Goal: Information Seeking & Learning: Check status

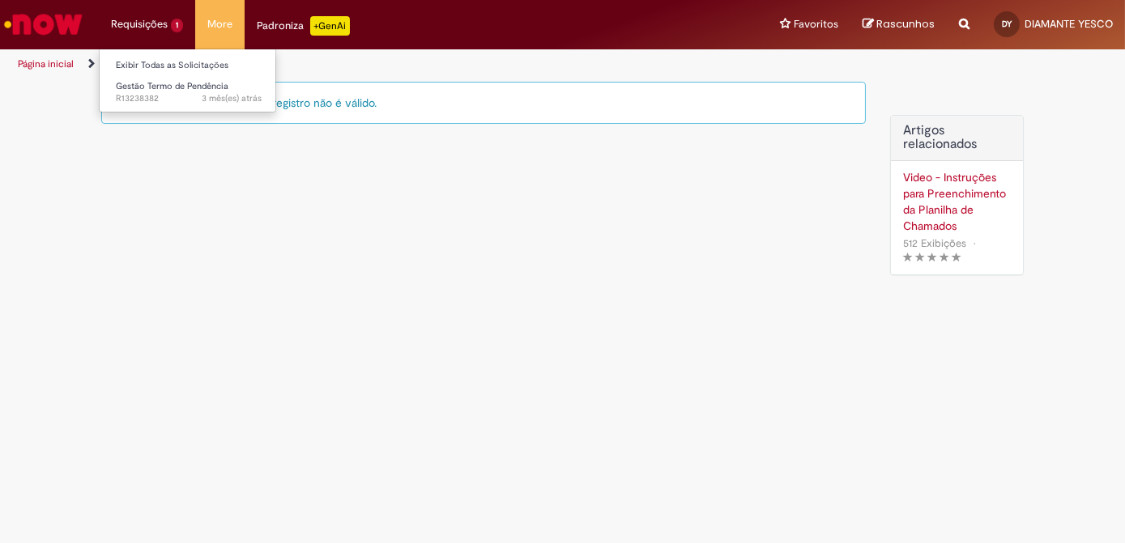
click at [143, 24] on li "Requisições 1 Exibir Todas as Solicitações Gestão Termo de Pendência 3 mês(es) …" at bounding box center [147, 24] width 96 height 49
click at [148, 86] on span "Gestão Termo de Pendência" at bounding box center [172, 86] width 113 height 12
click at [155, 24] on li "Requisições 1 Exibir Todas as Solicitações Gestão Termo de Pendência 3 mês(es) …" at bounding box center [147, 24] width 96 height 49
click at [156, 76] on li "Gestão Termo de Pendência 3 mês(es) atrás 3 meses atrás R13238382" at bounding box center [189, 91] width 178 height 33
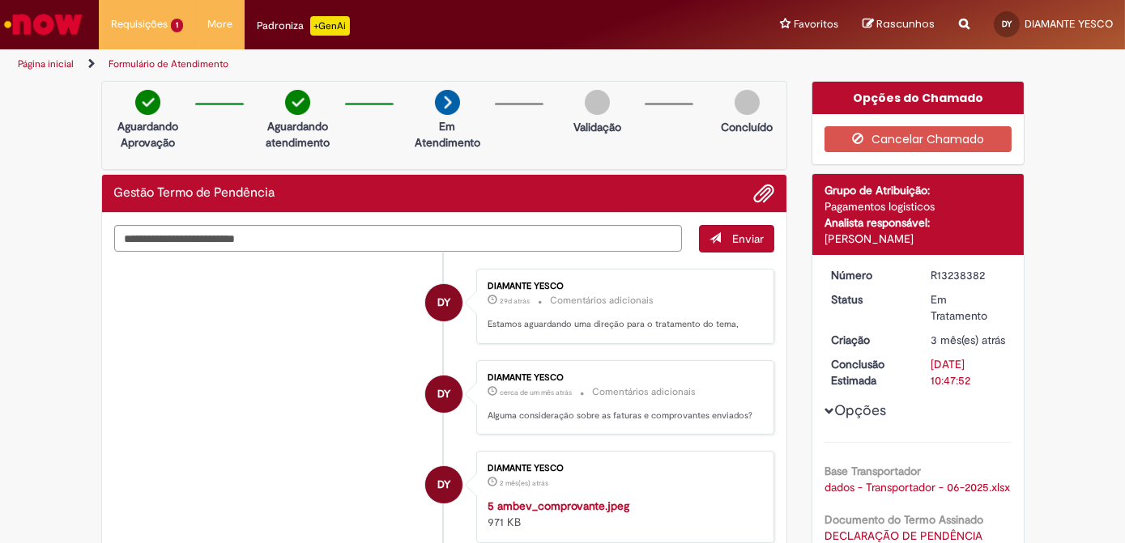
click at [62, 62] on link "Página inicial" at bounding box center [46, 64] width 56 height 13
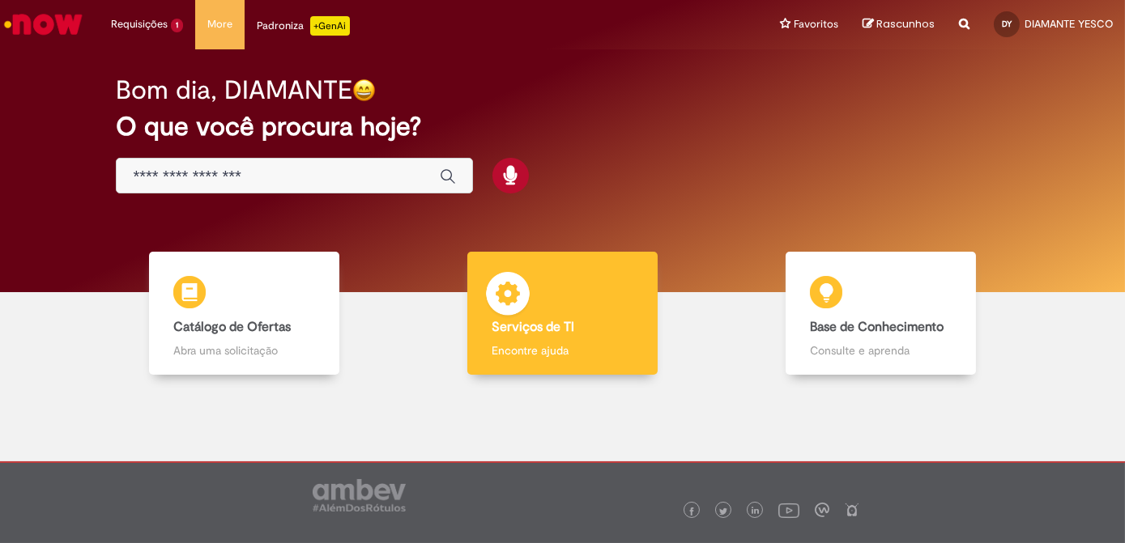
click at [509, 332] on b "Serviços de TI" at bounding box center [533, 327] width 83 height 16
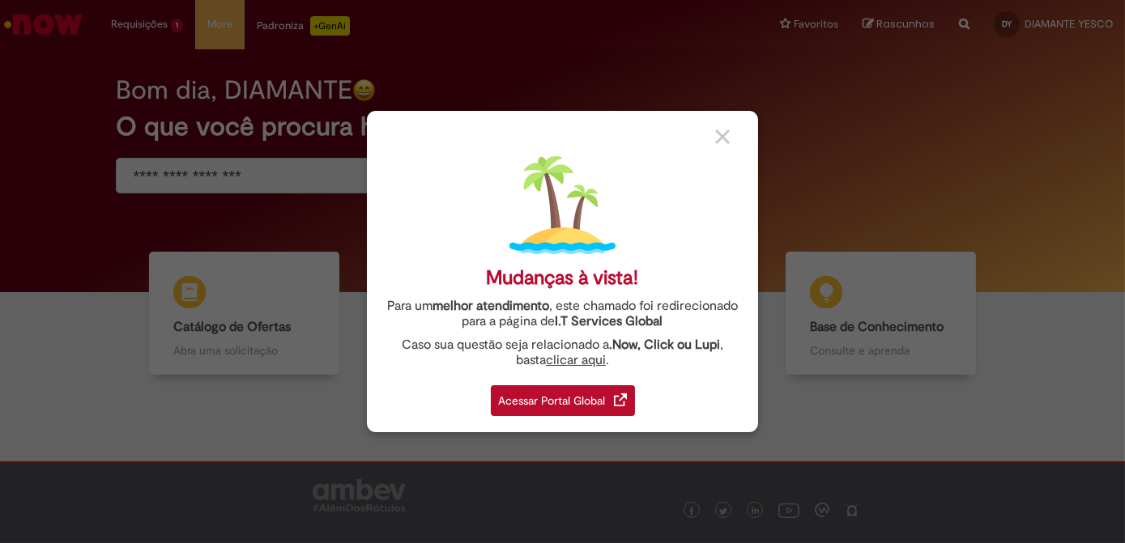
click at [535, 407] on div "Acessar Portal Global" at bounding box center [563, 400] width 144 height 31
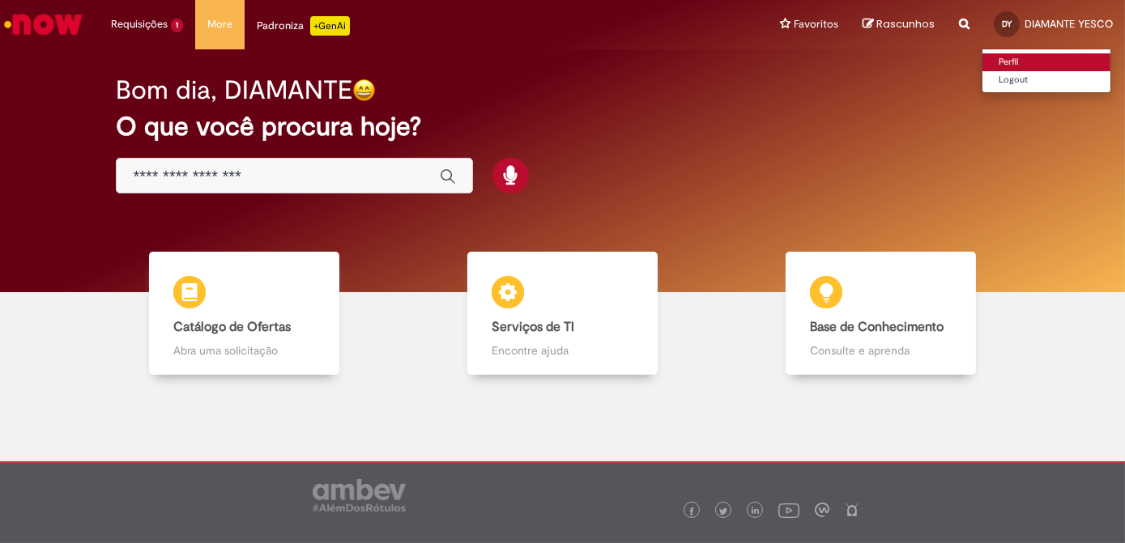
click at [1006, 63] on link "Perfil" at bounding box center [1046, 62] width 128 height 18
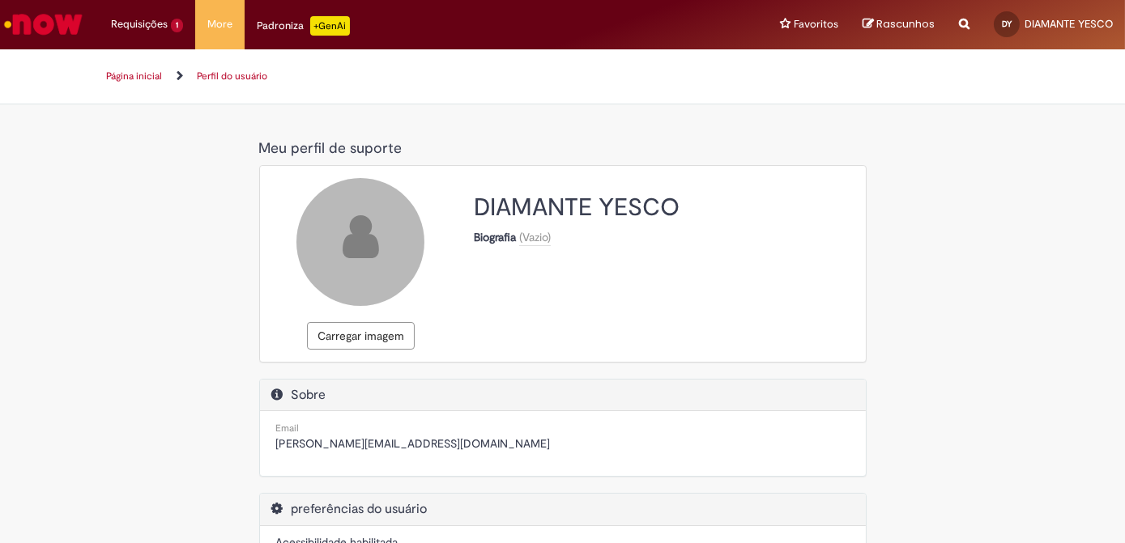
select select "**********"
click at [227, 30] on li "More Solicitar Compra" at bounding box center [219, 24] width 49 height 49
click at [227, 60] on link "Solicitar Compra" at bounding box center [285, 66] width 178 height 18
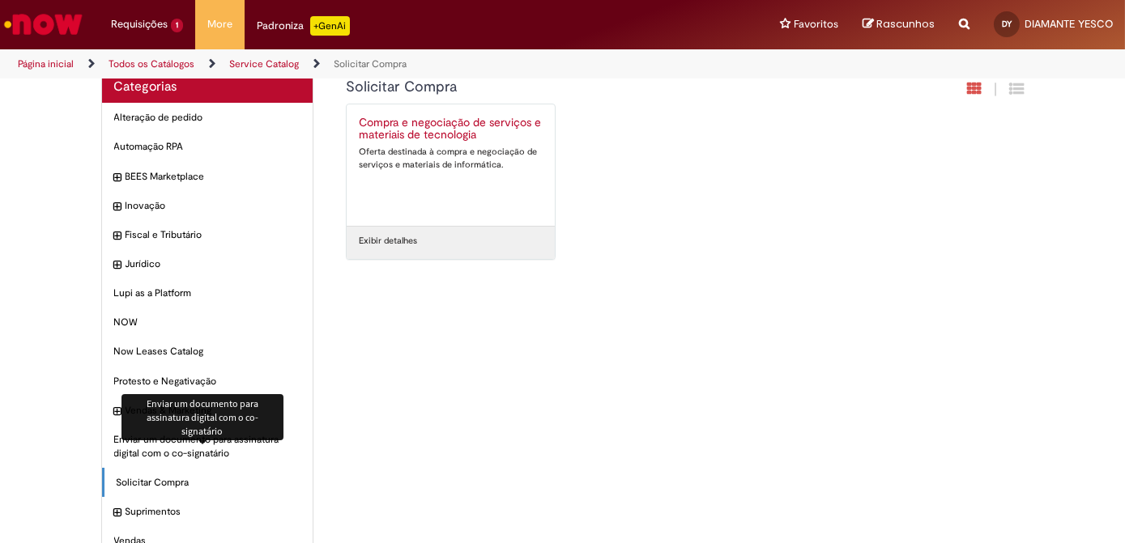
scroll to position [55, 0]
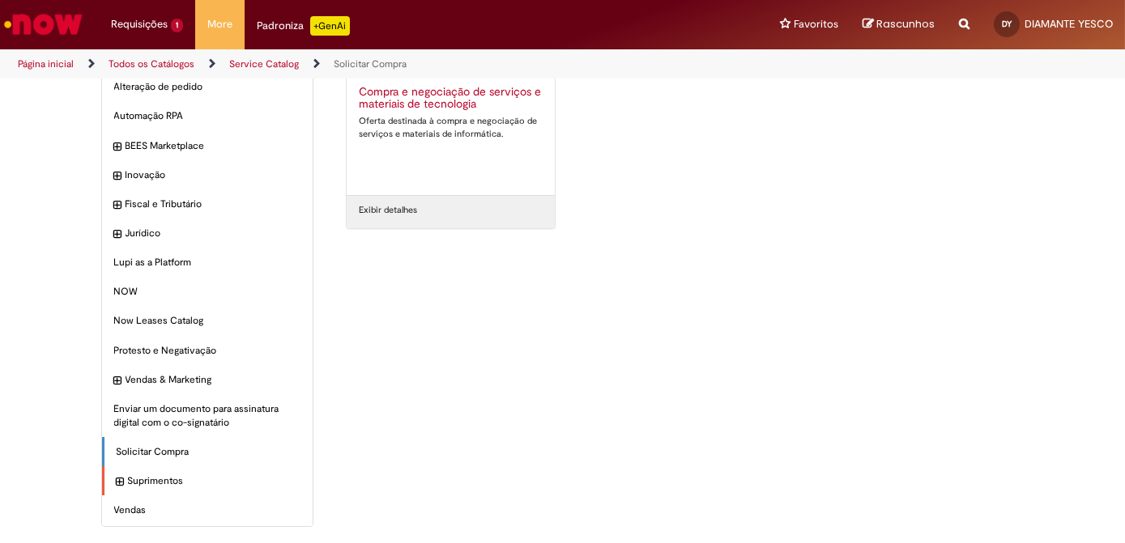
click at [143, 488] on div "Suprimentos Itens" at bounding box center [207, 481] width 211 height 30
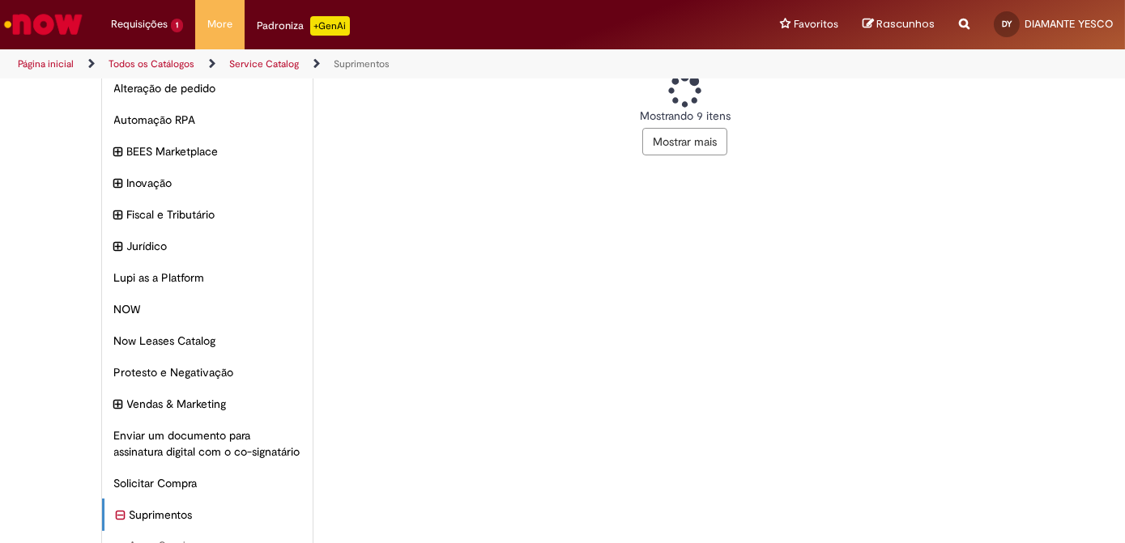
scroll to position [250, 0]
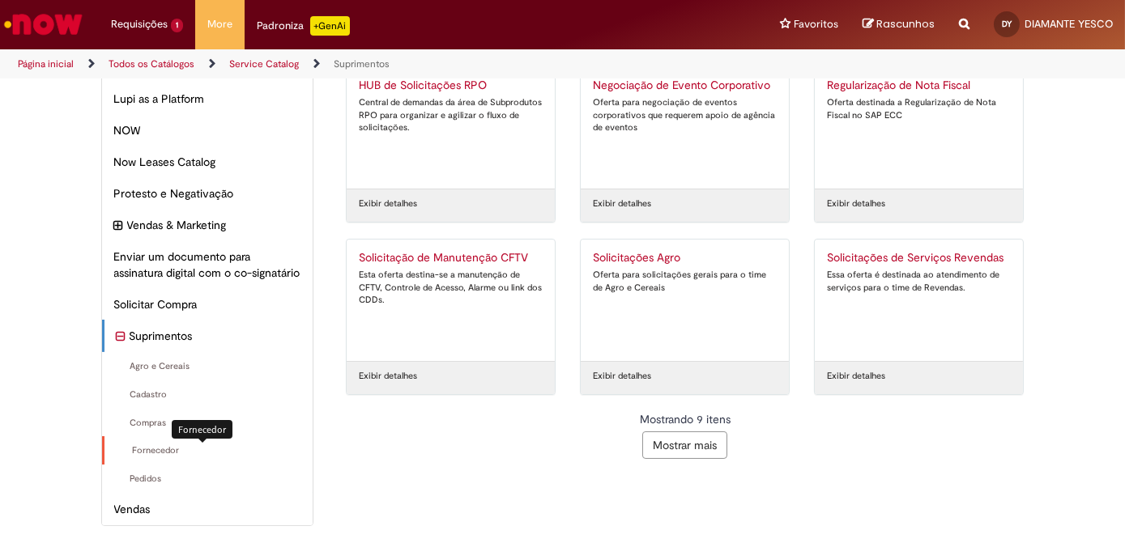
click at [160, 454] on span "Fornecedor Itens" at bounding box center [209, 451] width 185 height 13
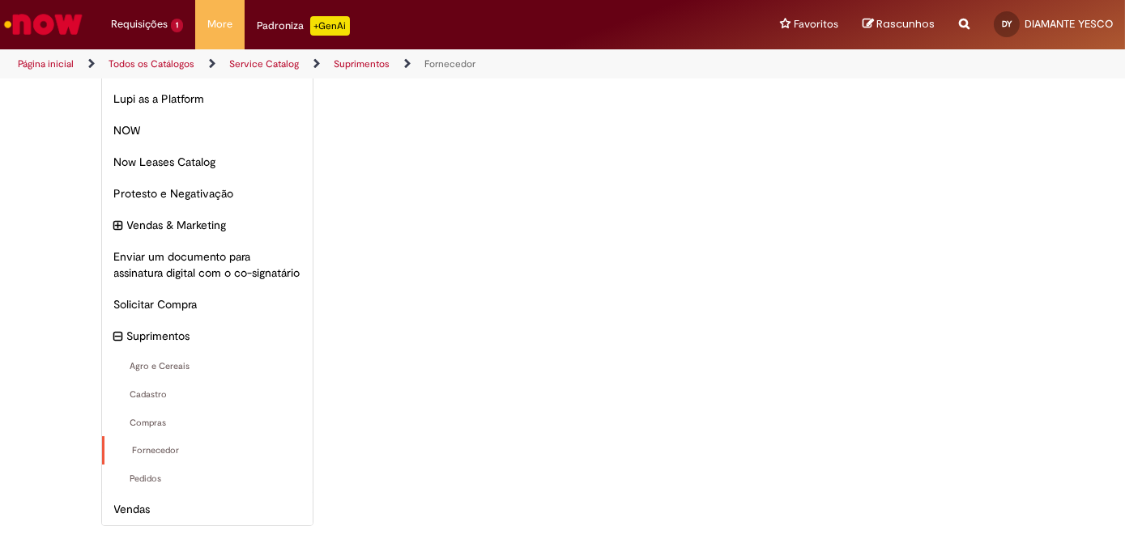
scroll to position [250, 0]
click at [139, 481] on span "Pedidos Itens" at bounding box center [209, 479] width 185 height 13
click at [130, 513] on span "Vendas Itens" at bounding box center [209, 509] width 185 height 16
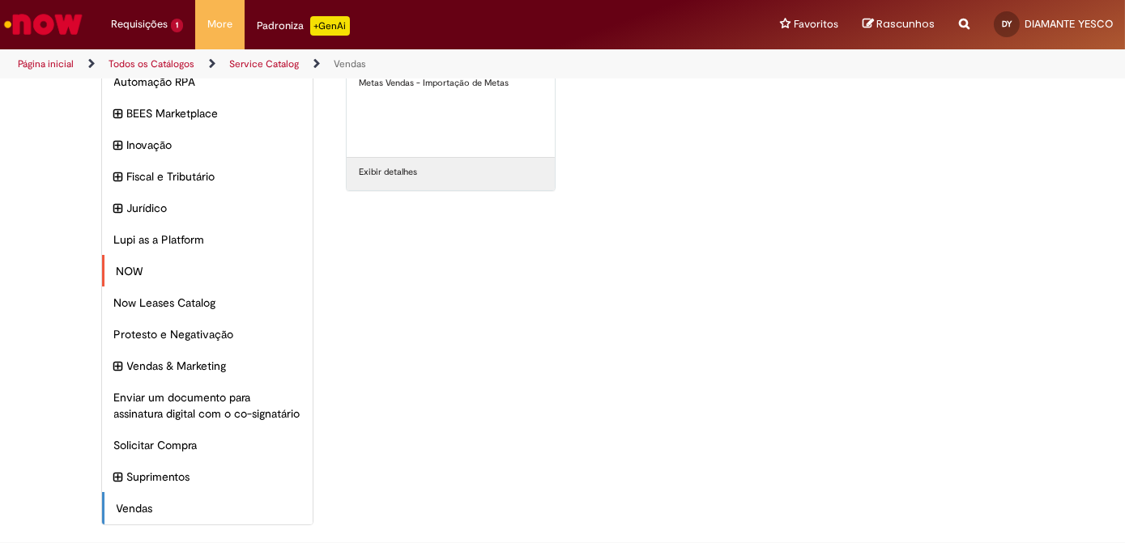
click at [138, 266] on div "NOW Itens" at bounding box center [207, 271] width 211 height 32
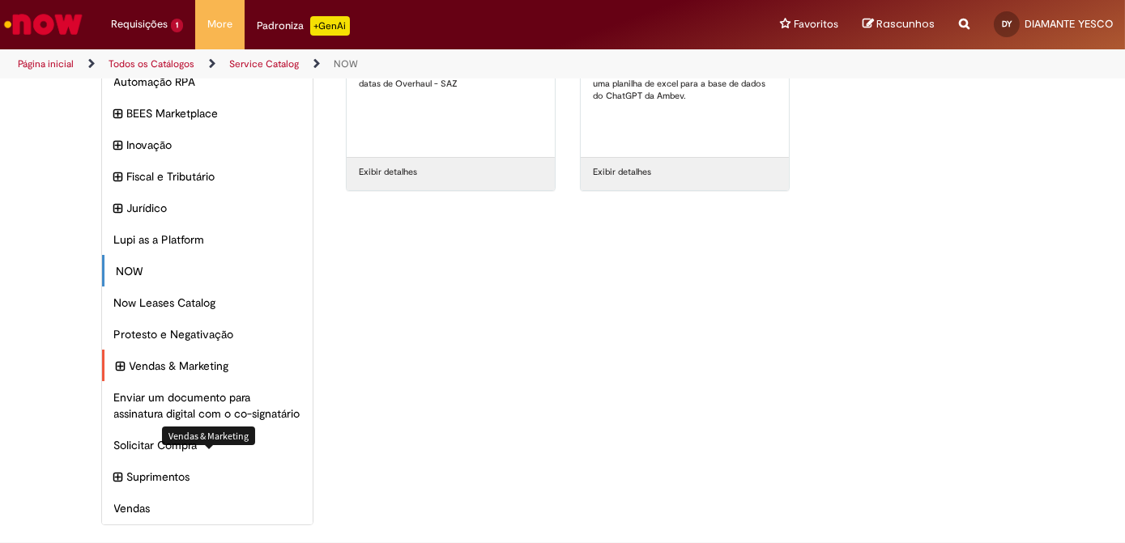
scroll to position [109, 0]
click at [130, 483] on span "Suprimentos Itens" at bounding box center [216, 477] width 172 height 16
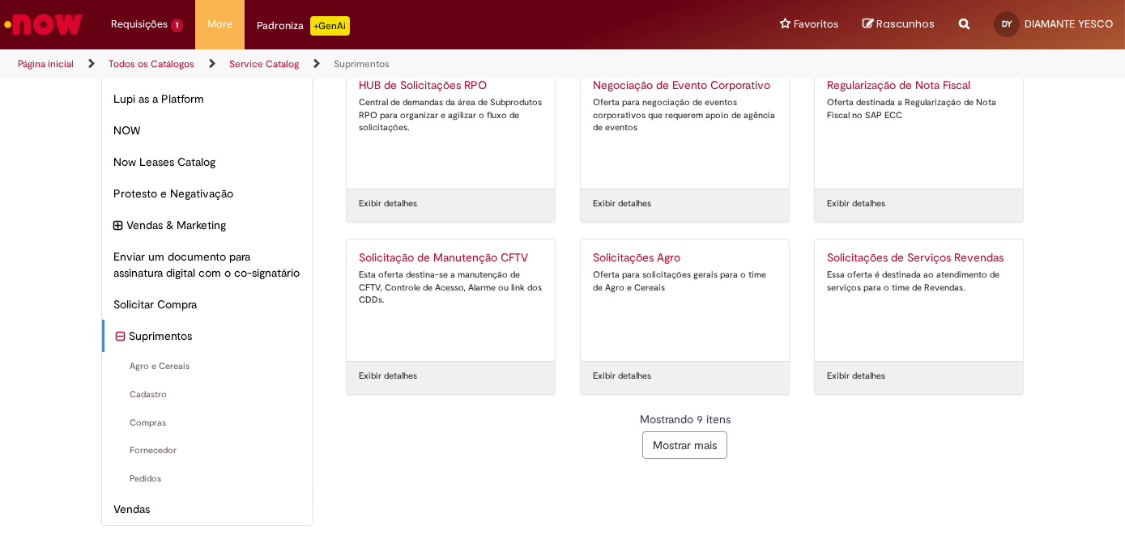
scroll to position [250, 0]
click at [677, 435] on button "Mostrar mais" at bounding box center [684, 446] width 85 height 28
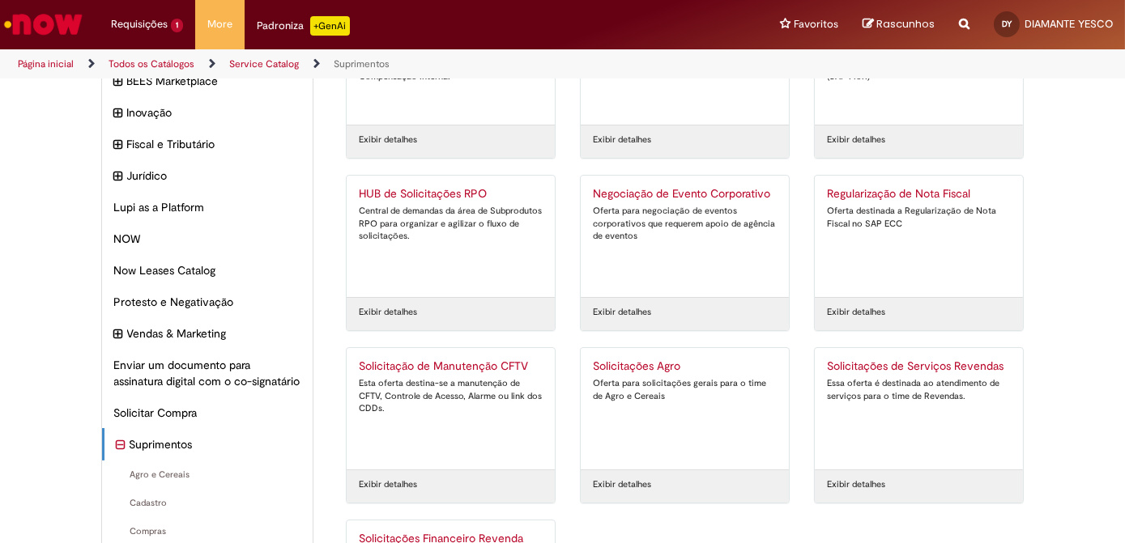
scroll to position [0, 0]
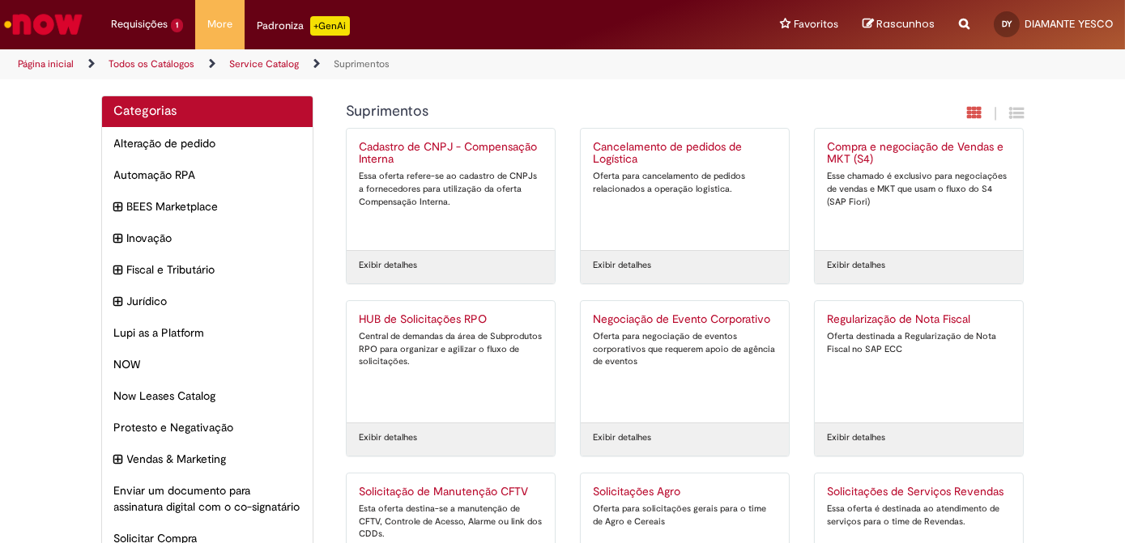
click at [960, 23] on icon "Search from all sources" at bounding box center [964, 14] width 11 height 29
click at [960, 23] on input "text" at bounding box center [932, 25] width 75 height 28
type input "**********"
click button "Pesquisar" at bounding box center [880, 25] width 32 height 28
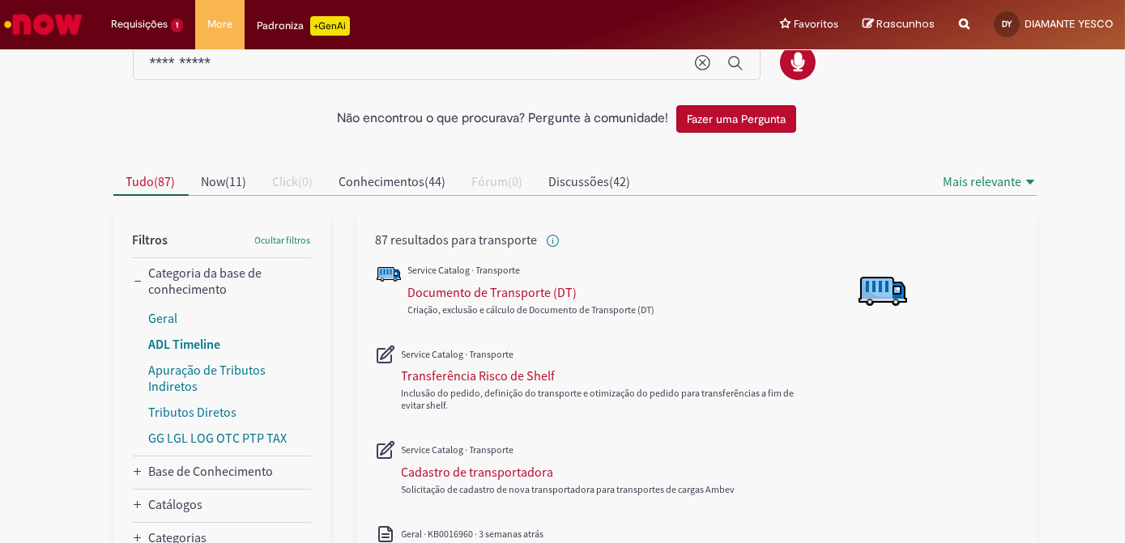
scroll to position [147, 0]
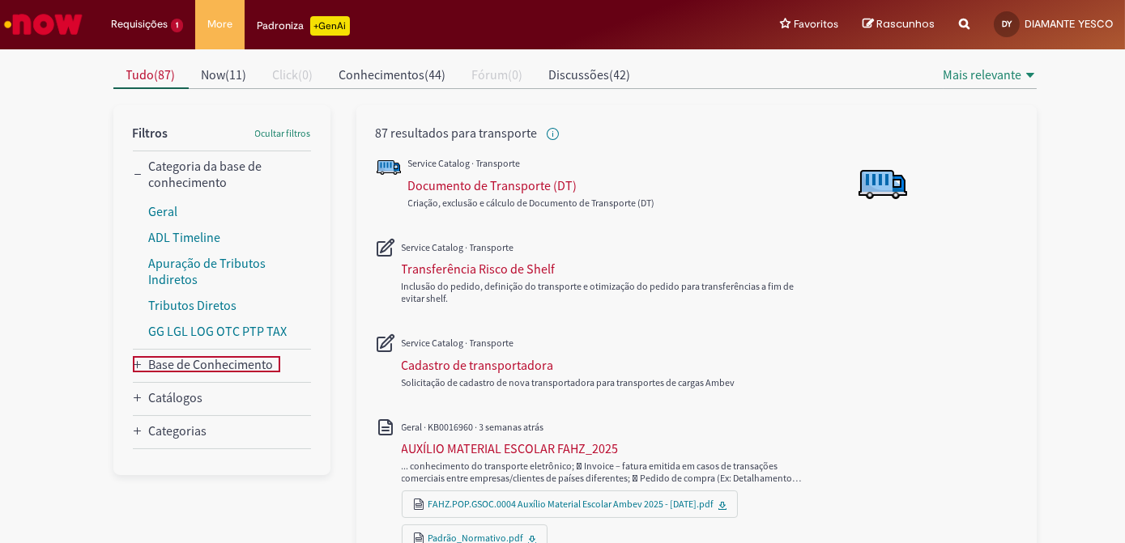
click at [224, 366] on Conhecimento_facet_category "Base de Conhecimento" at bounding box center [211, 364] width 125 height 16
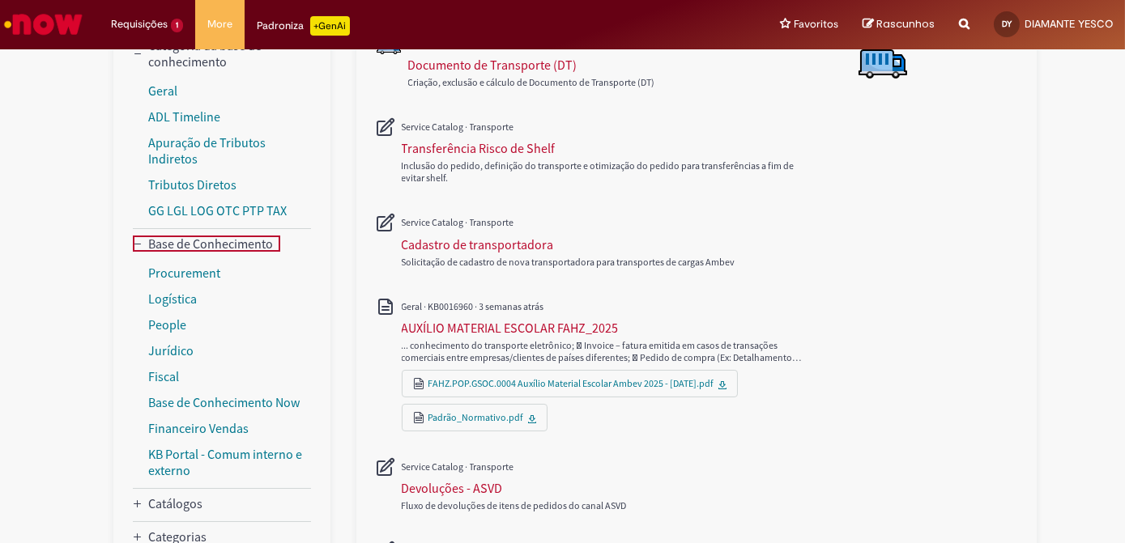
scroll to position [294, 0]
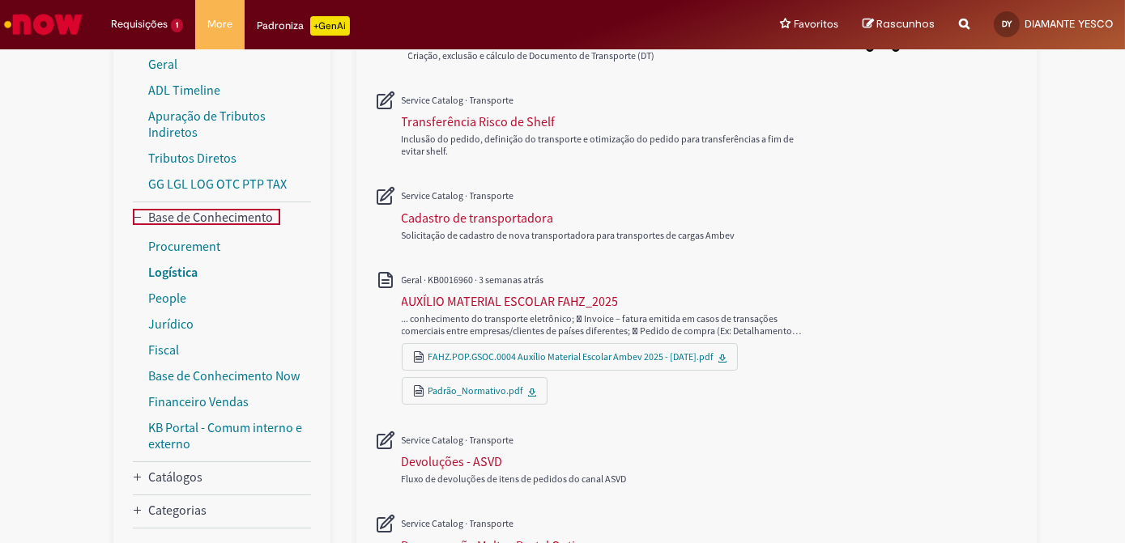
click at [173, 275] on link "Logística" at bounding box center [173, 272] width 49 height 16
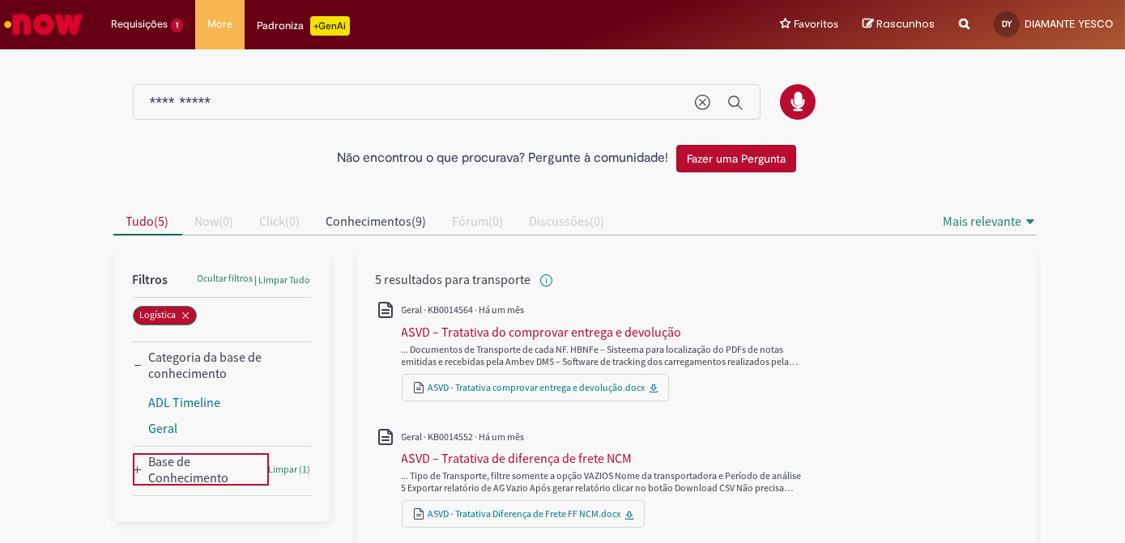
click at [154, 471] on Conhecimento_facet_category "Base de Conhecimento" at bounding box center [205, 470] width 113 height 32
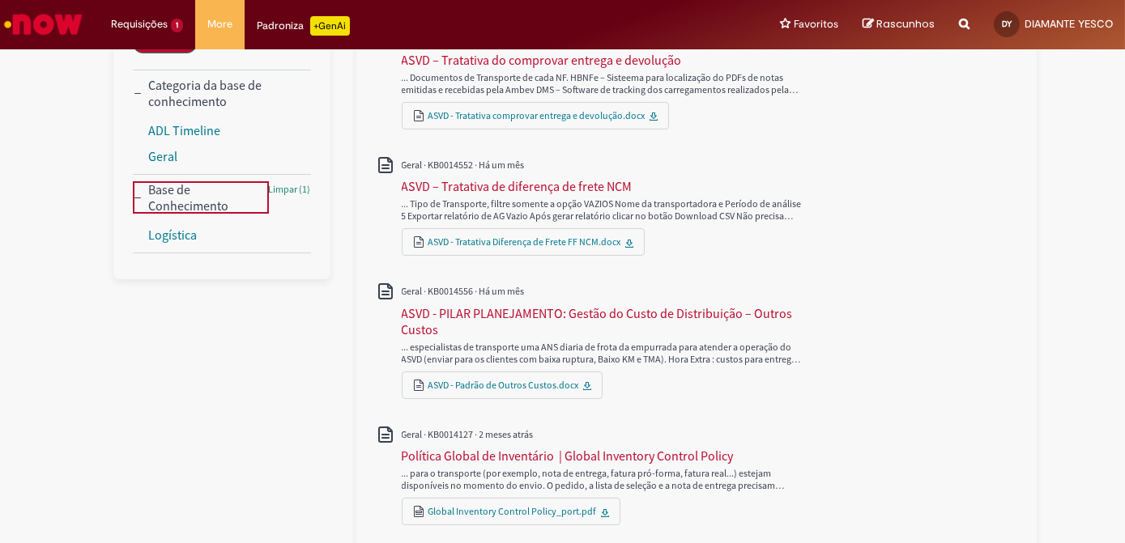
scroll to position [294, 0]
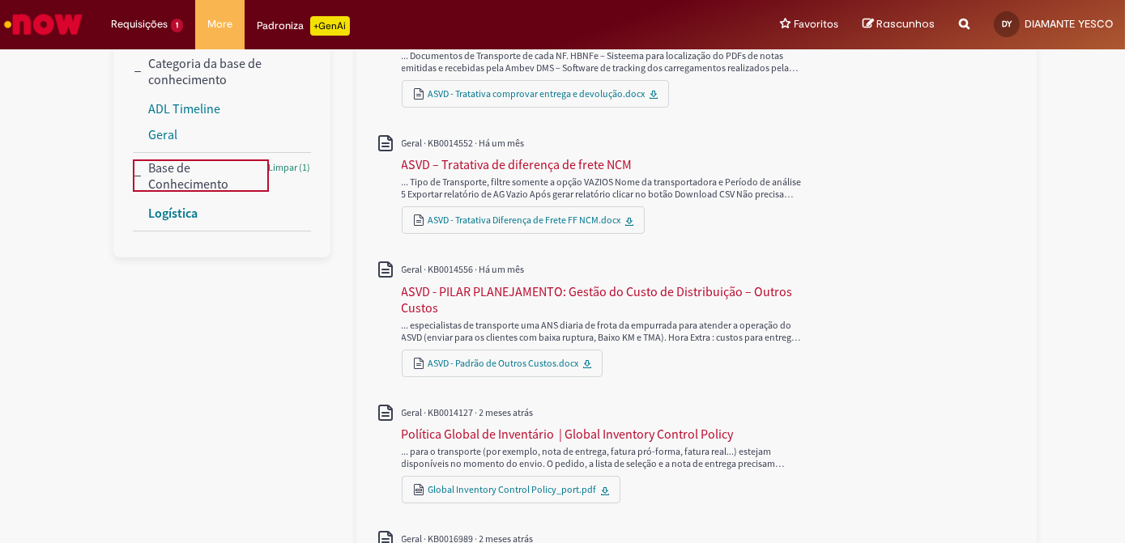
click at [177, 209] on link "Logística" at bounding box center [173, 213] width 49 height 16
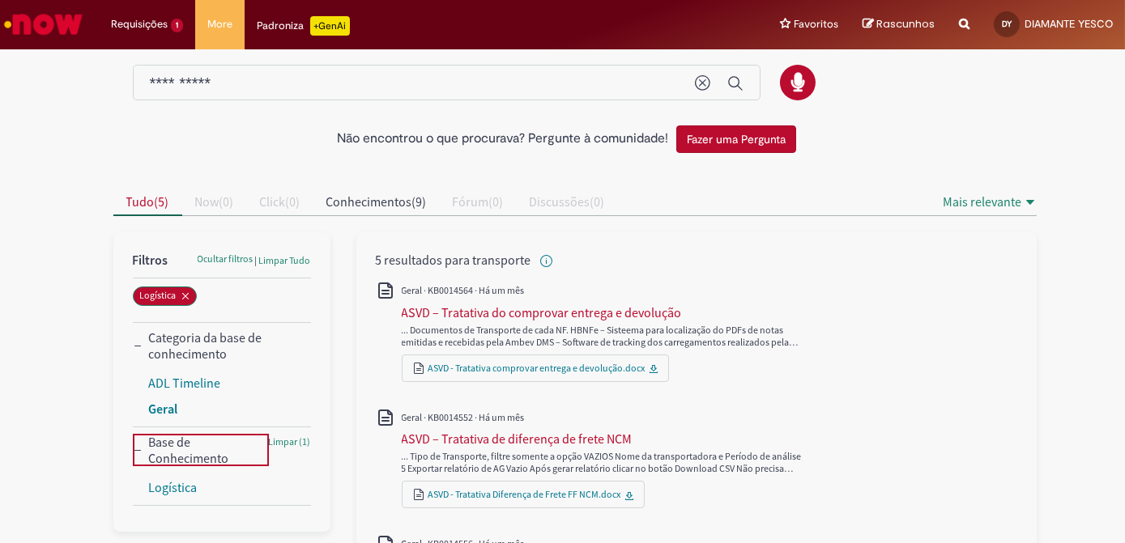
scroll to position [0, 0]
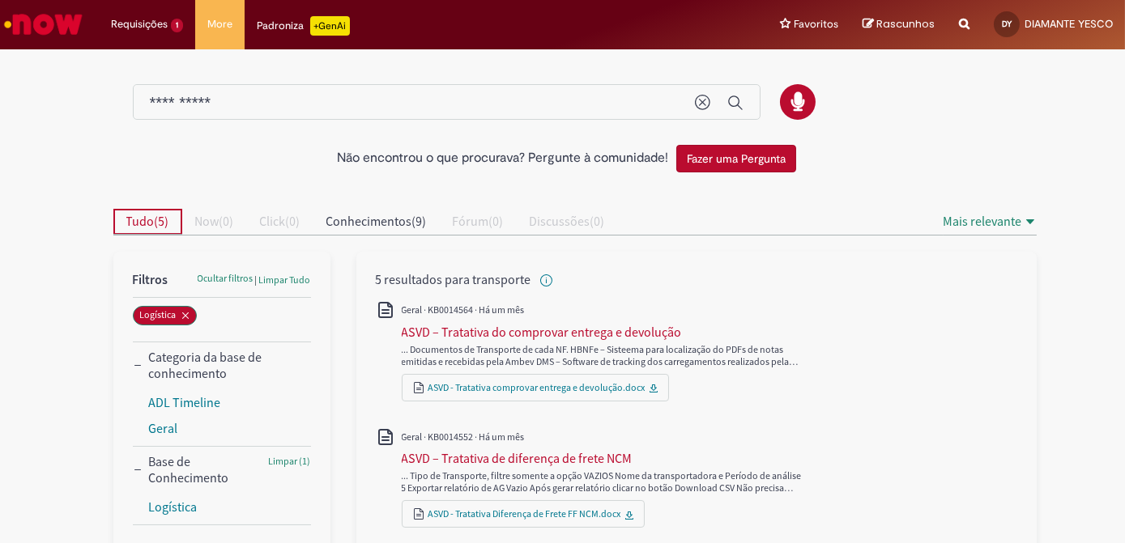
click at [147, 220] on span "Tudo ( 5 )" at bounding box center [147, 221] width 43 height 16
click at [490, 88] on div "**********" at bounding box center [447, 102] width 628 height 36
click at [231, 92] on div "**********" at bounding box center [447, 102] width 628 height 36
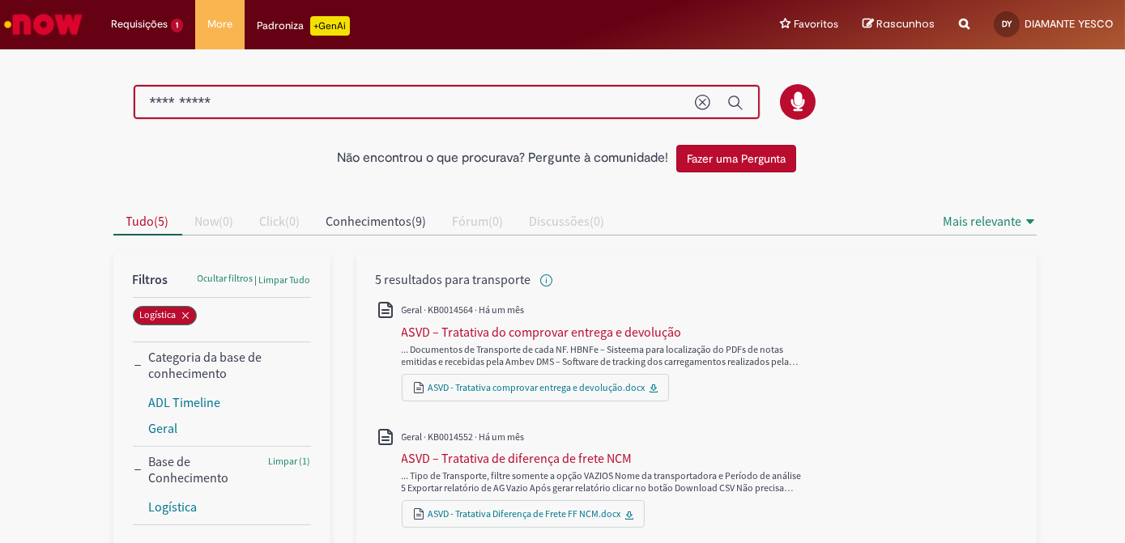
click at [228, 104] on input "**********" at bounding box center [414, 103] width 529 height 19
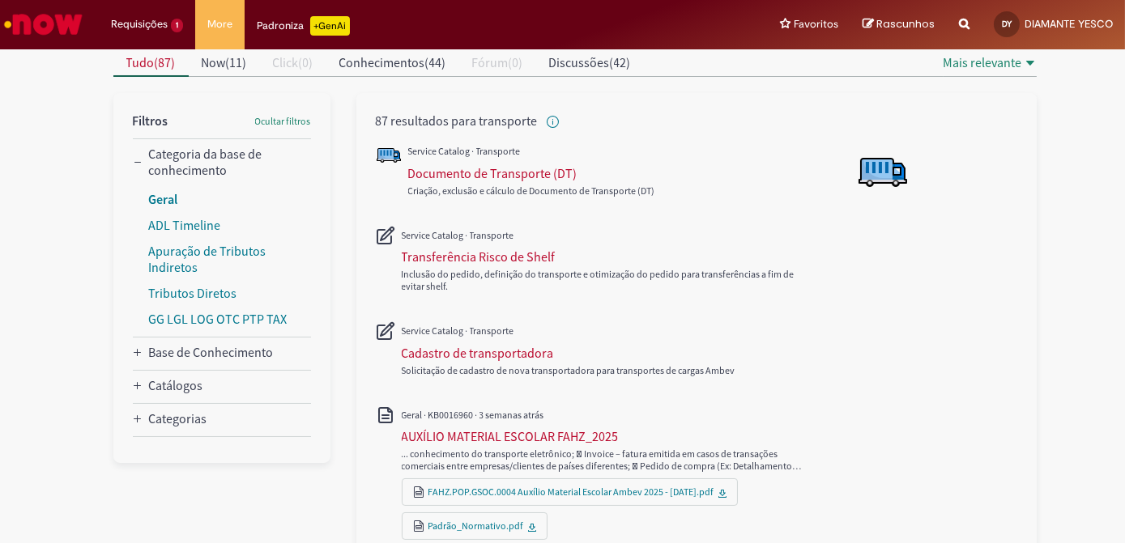
scroll to position [220, 0]
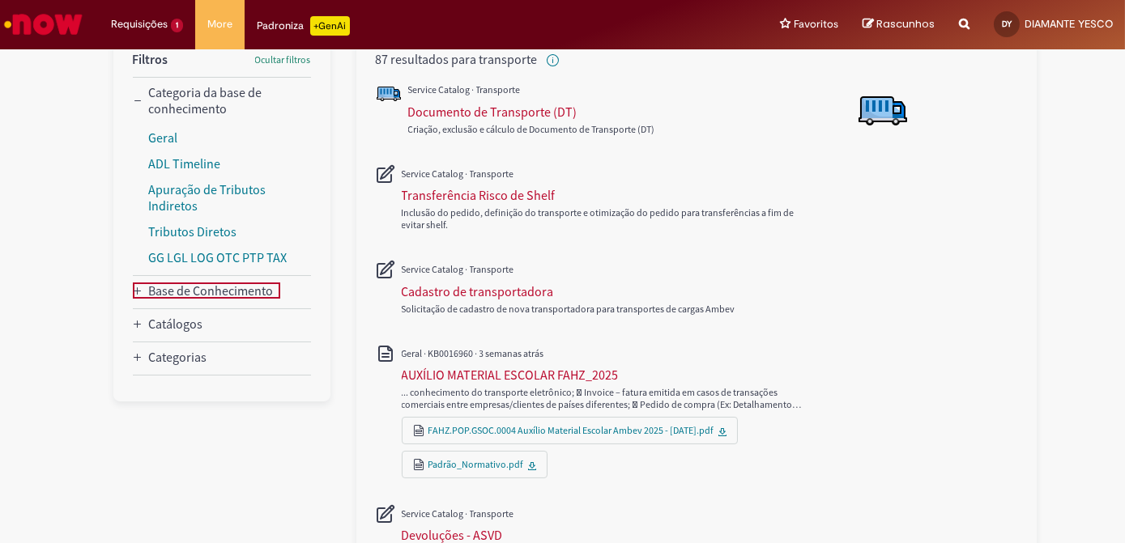
click at [185, 292] on Conhecimento_facet_category "Base de Conhecimento" at bounding box center [211, 291] width 125 height 16
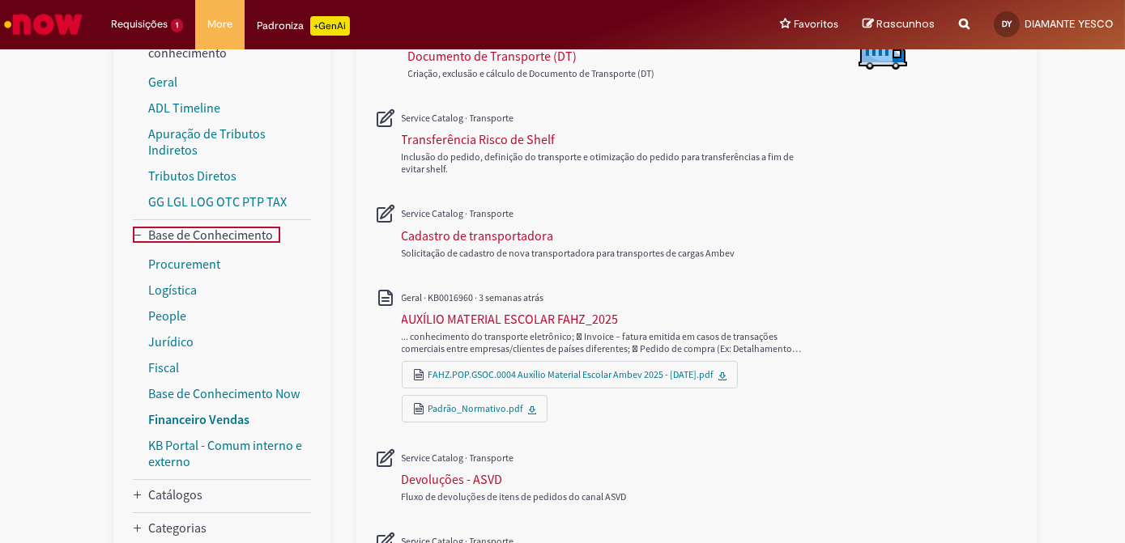
scroll to position [368, 0]
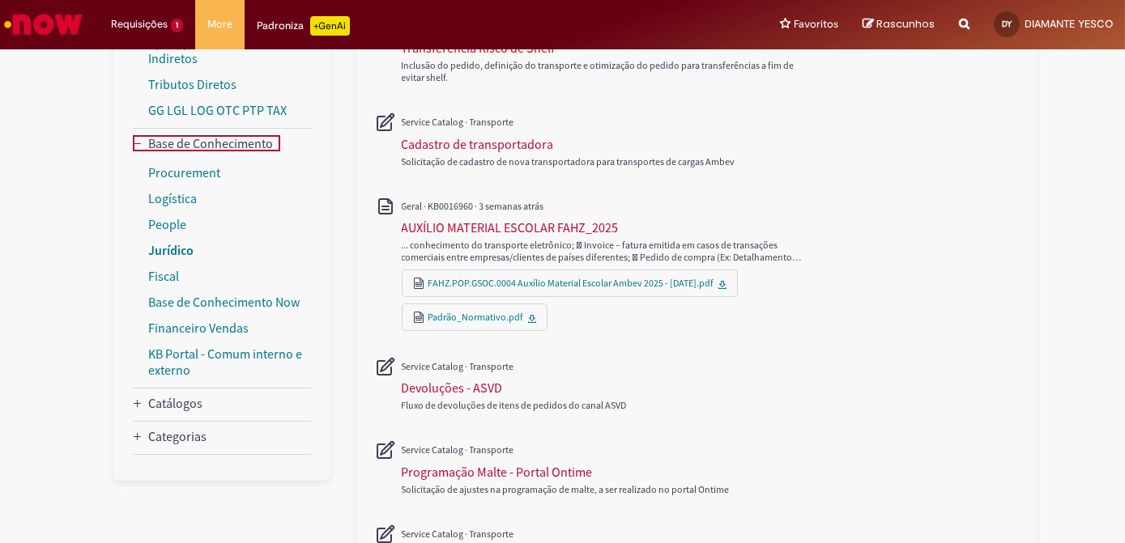
click at [223, 323] on link "Financeiro Vendas" at bounding box center [199, 328] width 100 height 16
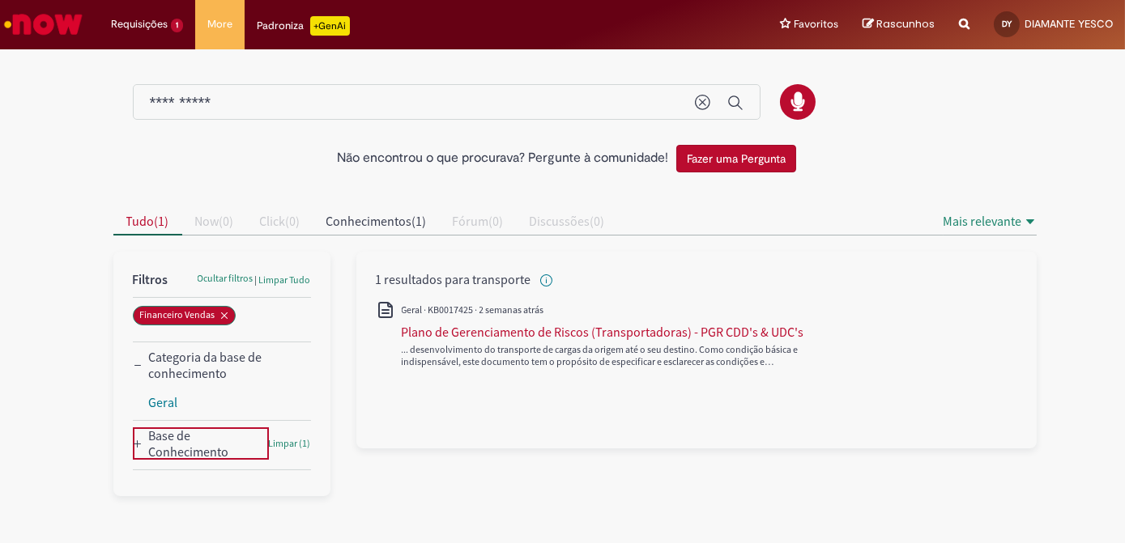
click at [184, 440] on Conhecimento_facet_category "Base de Conhecimento" at bounding box center [205, 444] width 113 height 32
click at [217, 484] on link "Financeiro Vendas" at bounding box center [199, 481] width 101 height 16
click at [166, 483] on link "Financeiro Vendas" at bounding box center [199, 481] width 101 height 16
click at [222, 317] on icon "Remover Financeiro Vendas" at bounding box center [224, 316] width 10 height 10
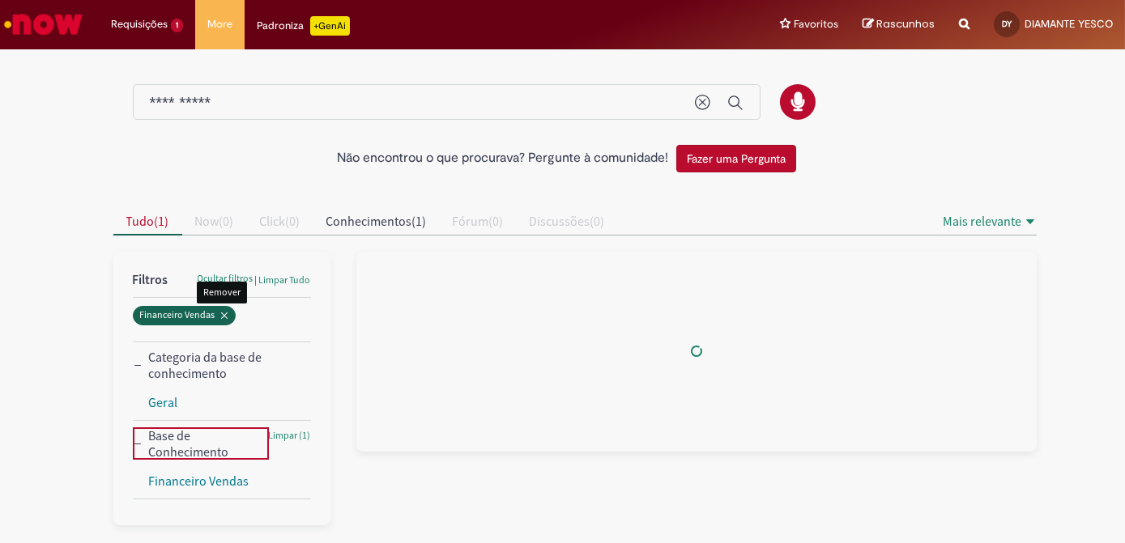
click at [222, 316] on icon "Remover Financeiro Vendas" at bounding box center [224, 316] width 10 height 10
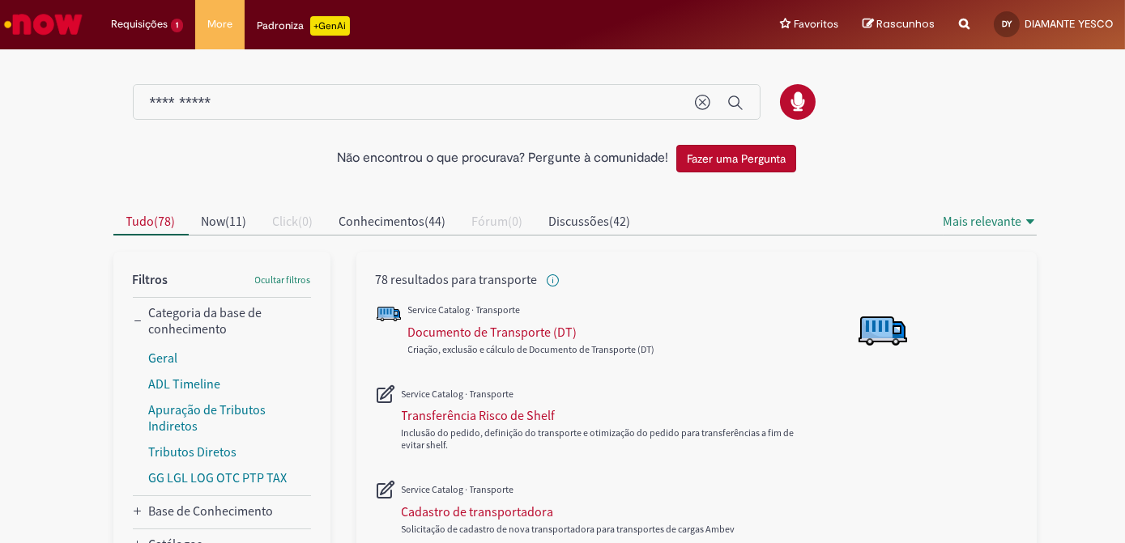
click at [354, 91] on div "**********" at bounding box center [447, 102] width 628 height 36
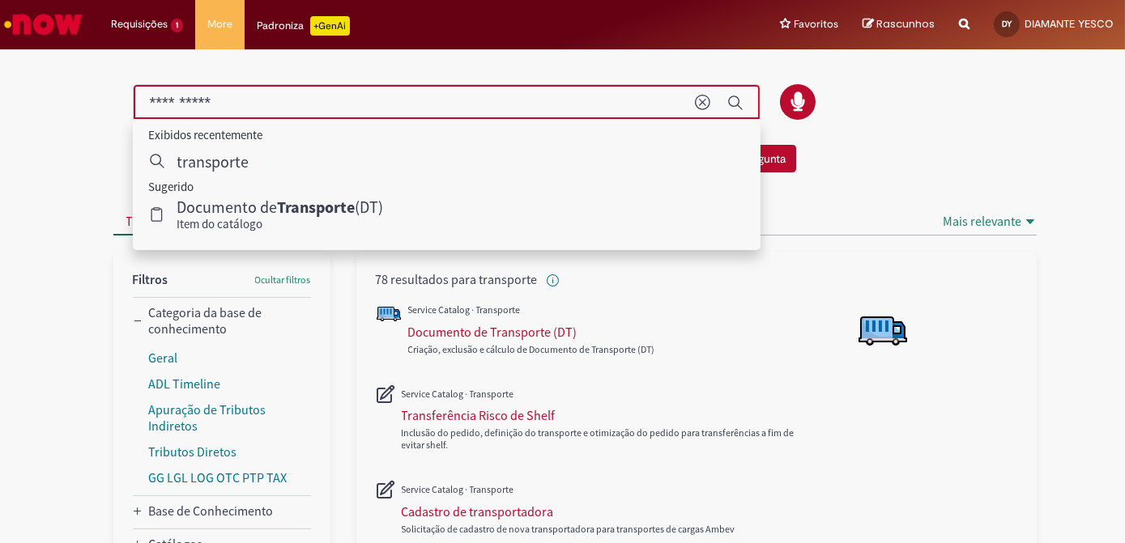
click at [337, 99] on input "**********" at bounding box center [414, 103] width 529 height 19
drag, startPoint x: 283, startPoint y: 100, endPoint x: 96, endPoint y: 101, distance: 187.1
click at [101, 101] on div at bounding box center [575, 102] width 948 height 36
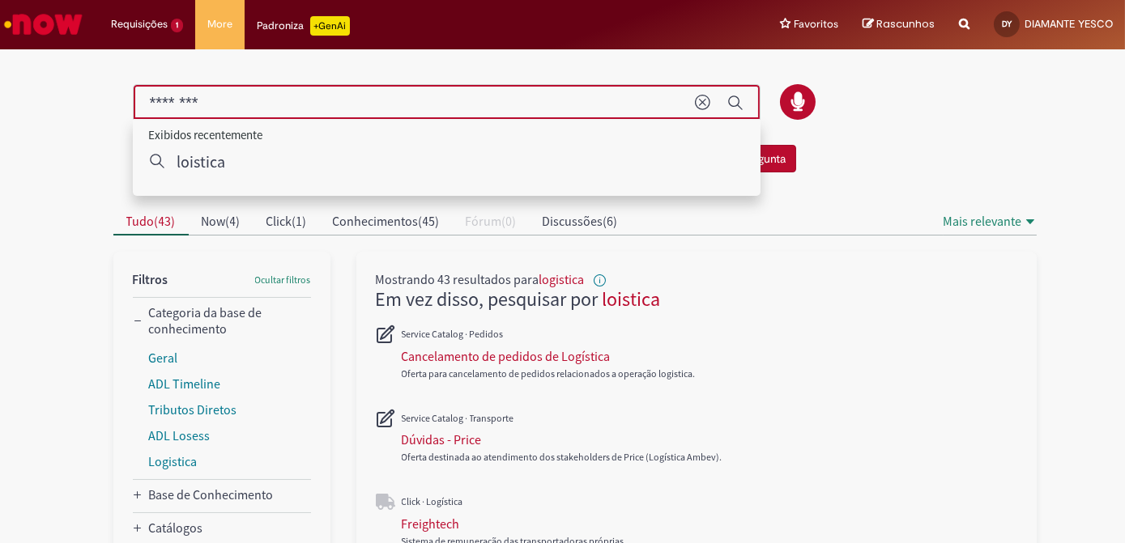
drag, startPoint x: 173, startPoint y: 100, endPoint x: 92, endPoint y: 96, distance: 81.1
click at [101, 96] on div at bounding box center [575, 102] width 948 height 36
click at [237, 103] on input "*********" at bounding box center [414, 103] width 529 height 19
drag, startPoint x: 200, startPoint y: 97, endPoint x: 89, endPoint y: 85, distance: 111.6
click at [89, 85] on div "Não encontrou o que procurava? Pergunte à comunidade! Fazer uma Pergunta" at bounding box center [563, 116] width 948 height 129
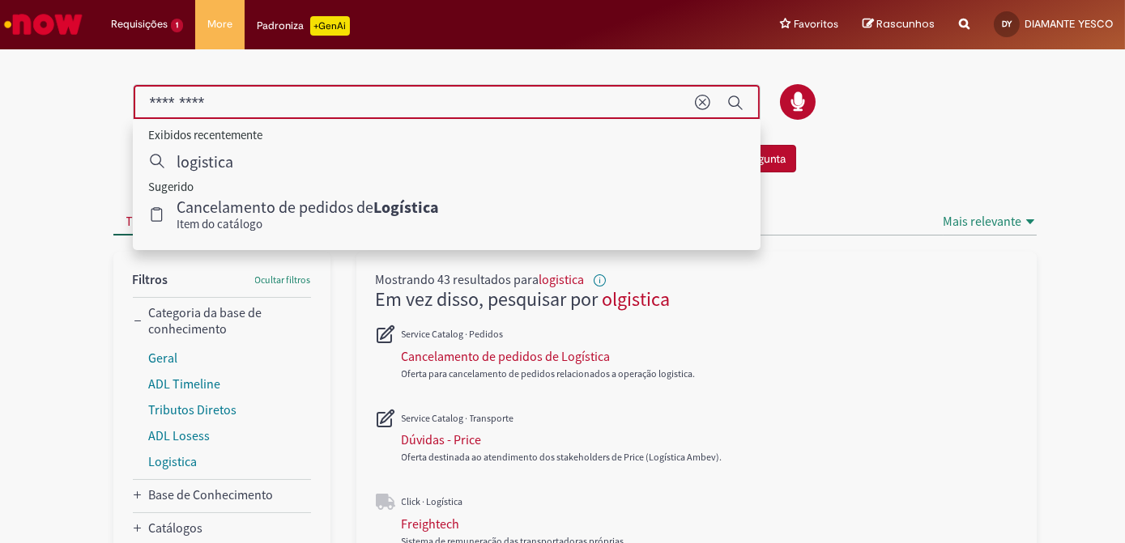
type input "*********"
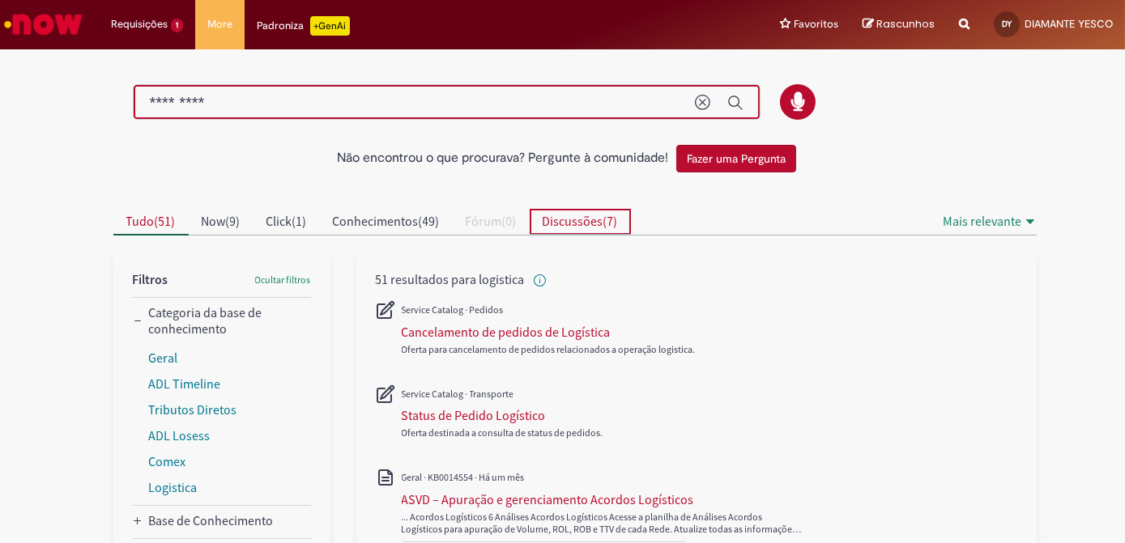
click at [591, 220] on span "Discussões" at bounding box center [573, 221] width 61 height 16
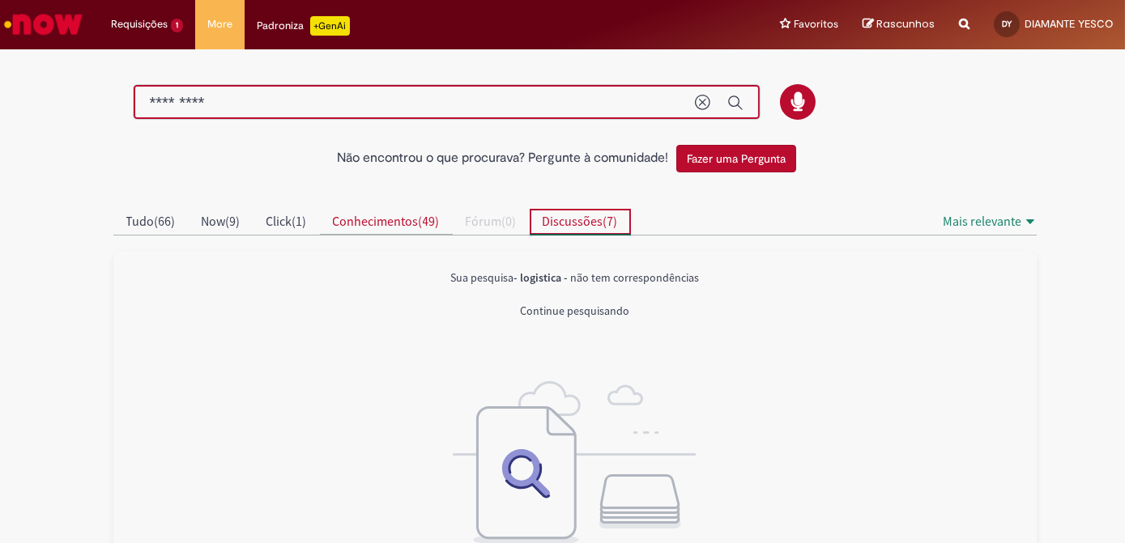
click at [408, 219] on span "Conhecimentos" at bounding box center [376, 221] width 86 height 16
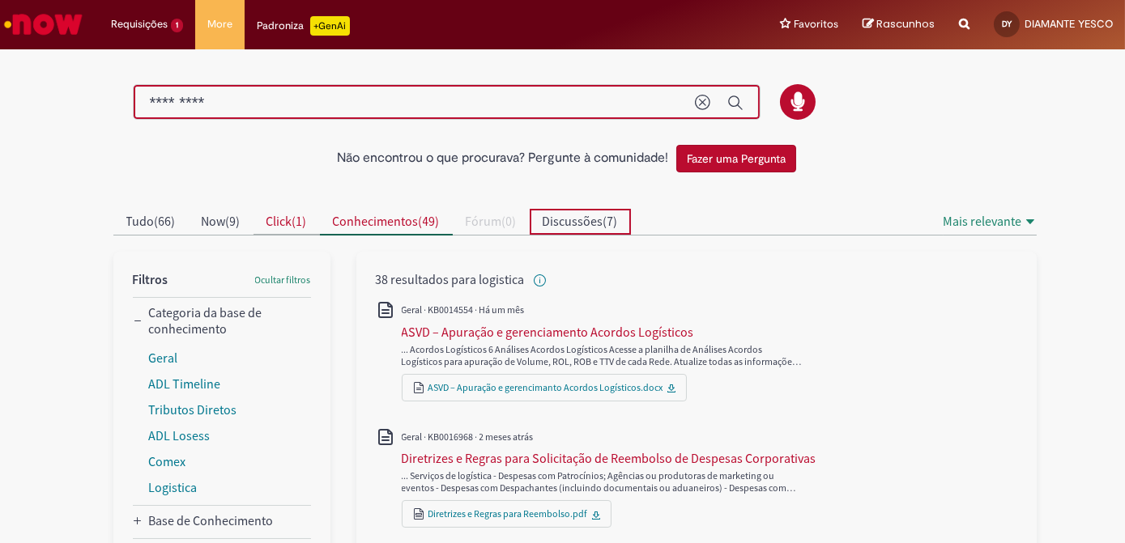
click at [291, 219] on span "Click ( 1 )" at bounding box center [286, 221] width 40 height 16
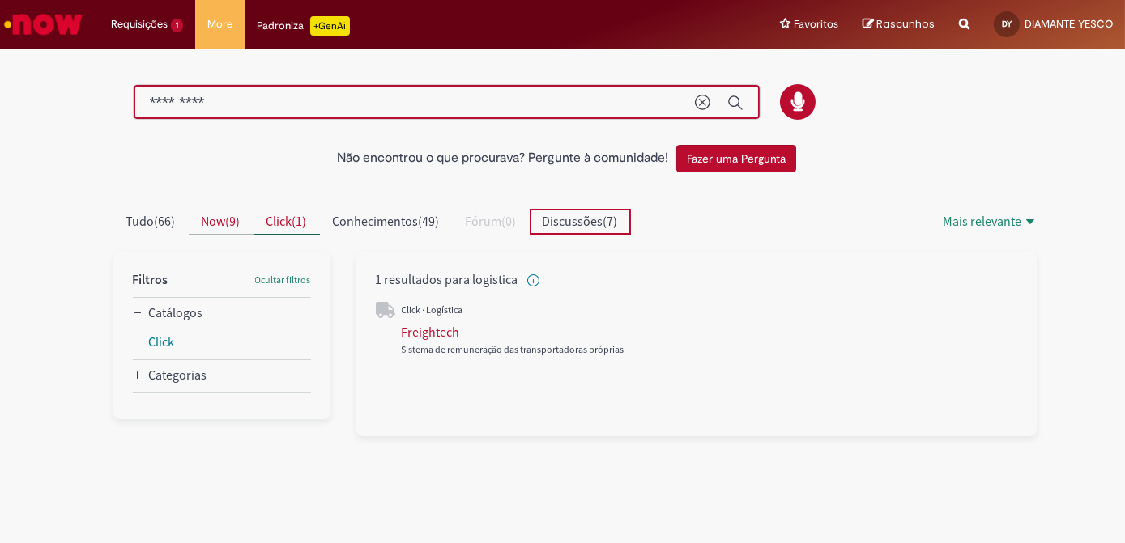
click at [228, 215] on span "Now ( 9 )" at bounding box center [221, 221] width 39 height 16
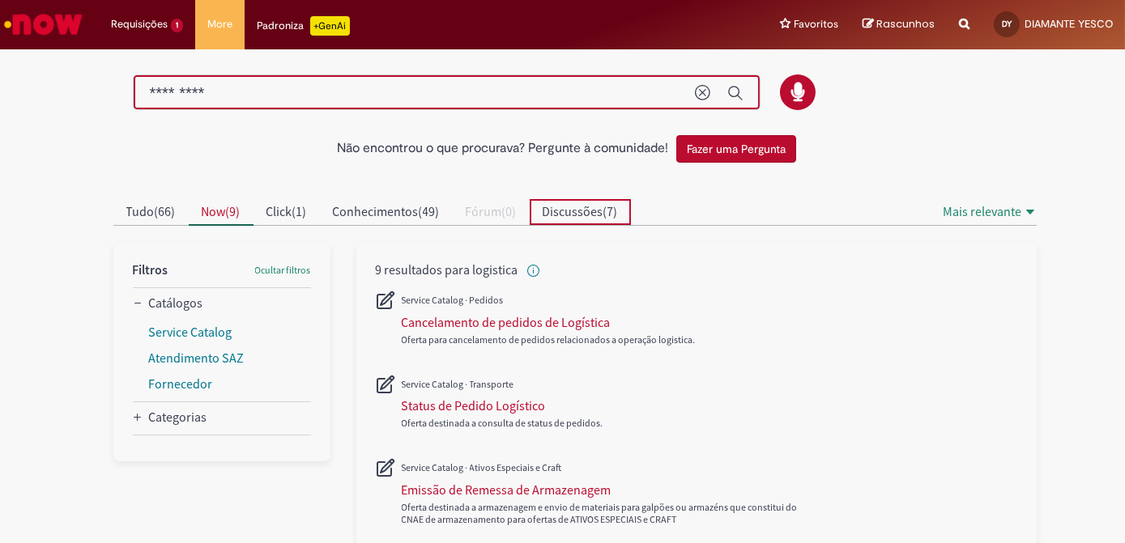
scroll to position [8, 0]
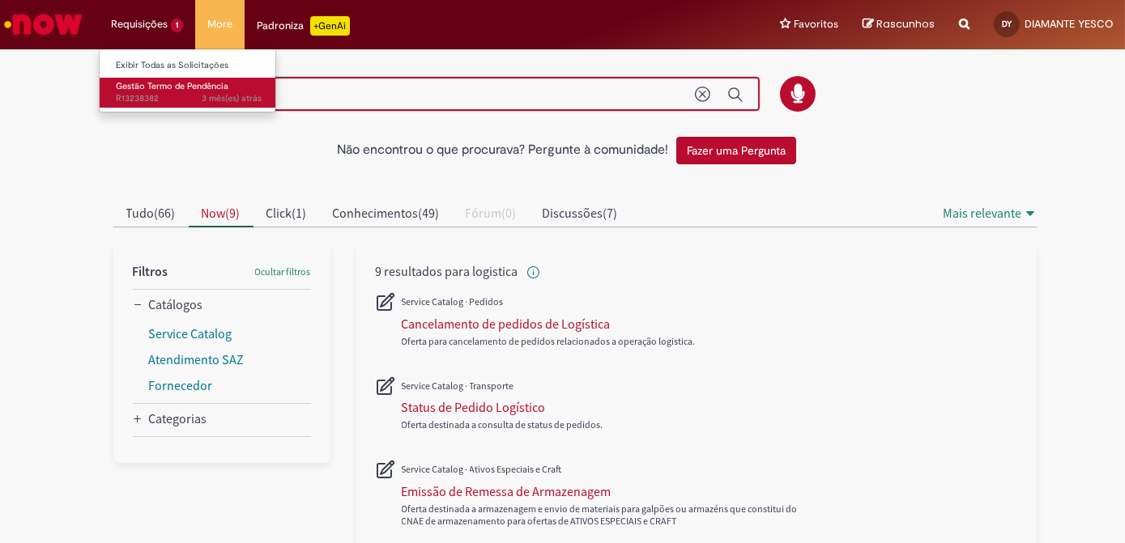
click at [161, 85] on span "Gestão Termo de Pendência" at bounding box center [172, 86] width 113 height 12
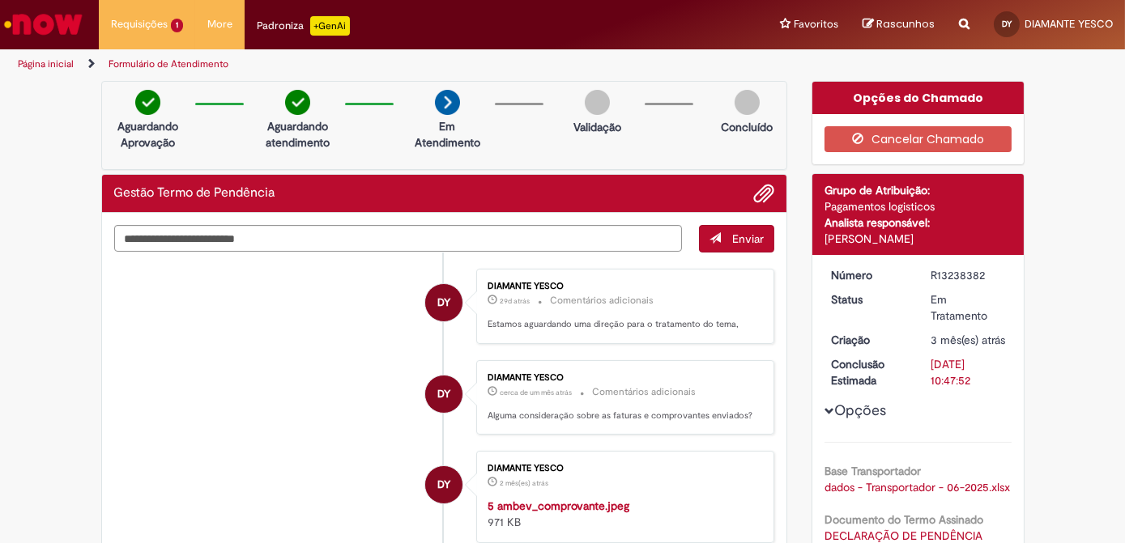
click at [112, 66] on link "Formulário de Atendimento" at bounding box center [169, 64] width 120 height 13
click at [62, 63] on link "Página inicial" at bounding box center [46, 64] width 56 height 13
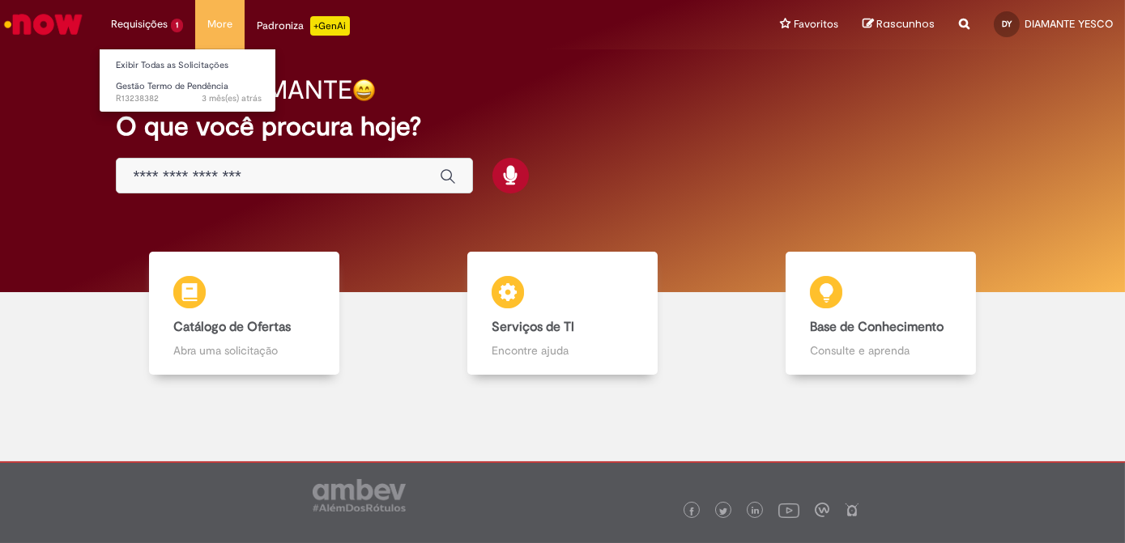
click at [177, 23] on li "Requisições 1 Exibir Todas as Solicitações Gestão Termo de Pendência 3 mês(es) …" at bounding box center [147, 24] width 96 height 49
click at [164, 100] on span "3 mês(es) atrás 3 meses atrás R13238382" at bounding box center [189, 98] width 146 height 13
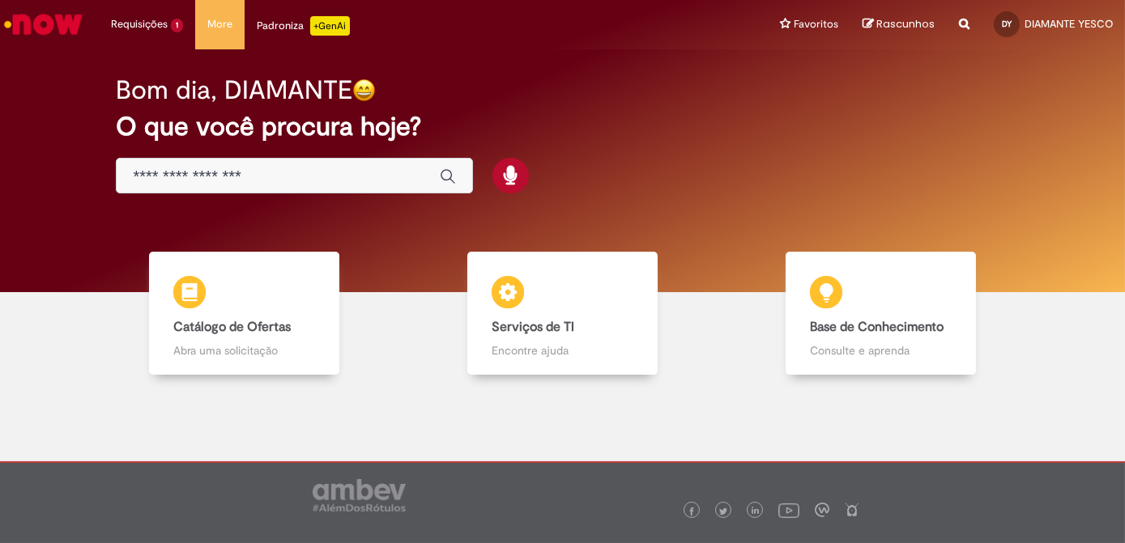
click at [283, 176] on input "Basta digitar aqui" at bounding box center [278, 177] width 291 height 19
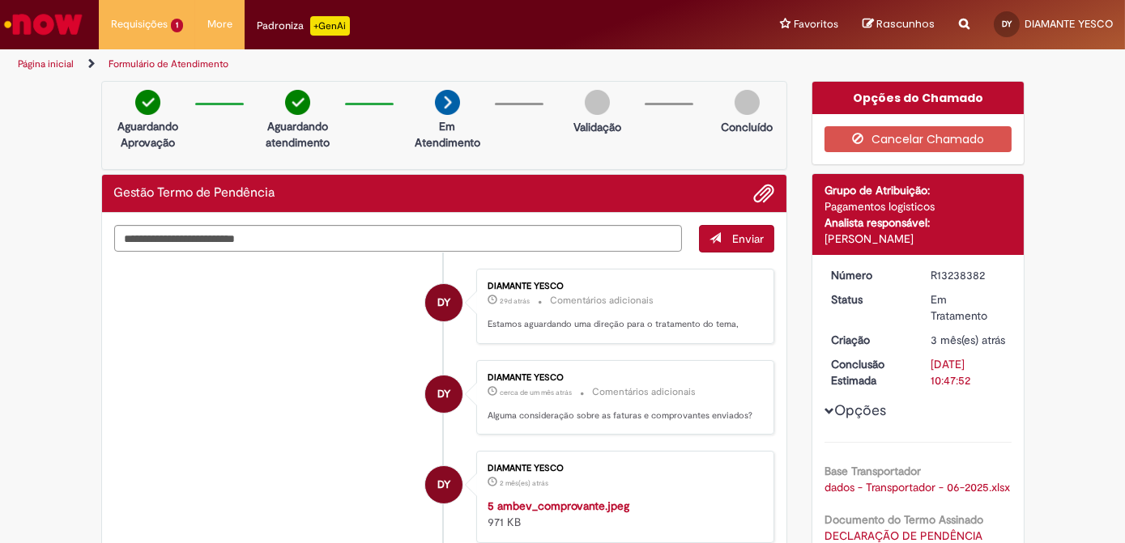
click at [963, 19] on icon "Search from all sources" at bounding box center [964, 14] width 11 height 29
click at [948, 23] on input "**********" at bounding box center [932, 25] width 75 height 28
click at [914, 28] on input "**********" at bounding box center [932, 25] width 75 height 28
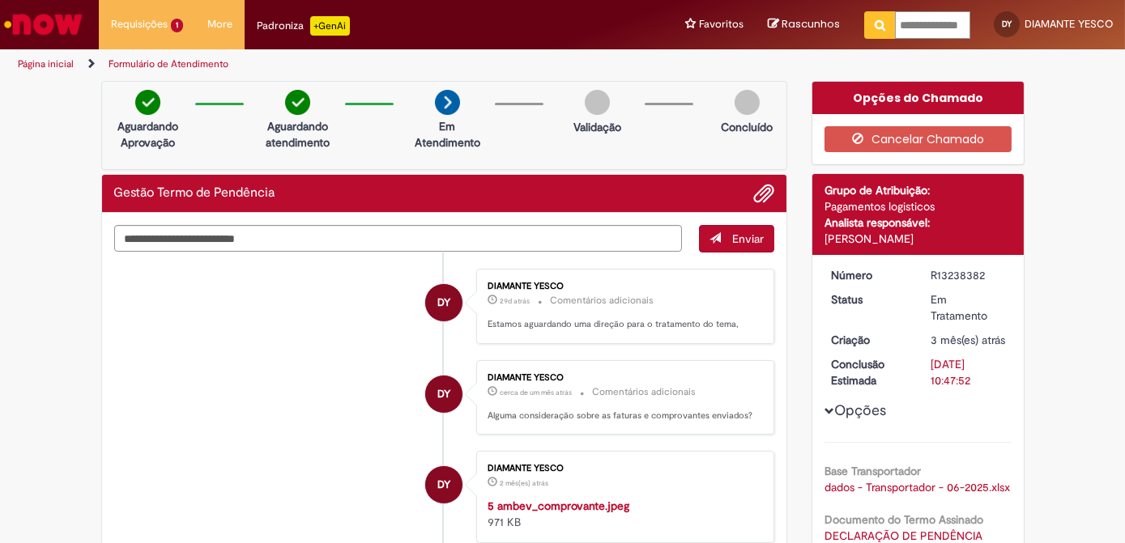
type input "**********"
click button "Pesquisar" at bounding box center [880, 25] width 32 height 28
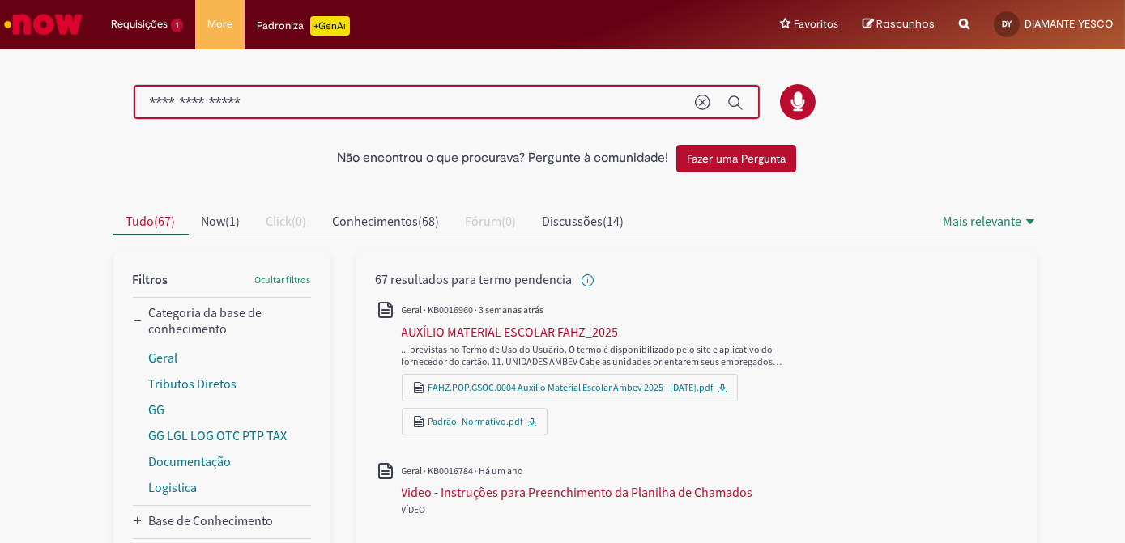
click at [193, 101] on input "**********" at bounding box center [414, 103] width 529 height 19
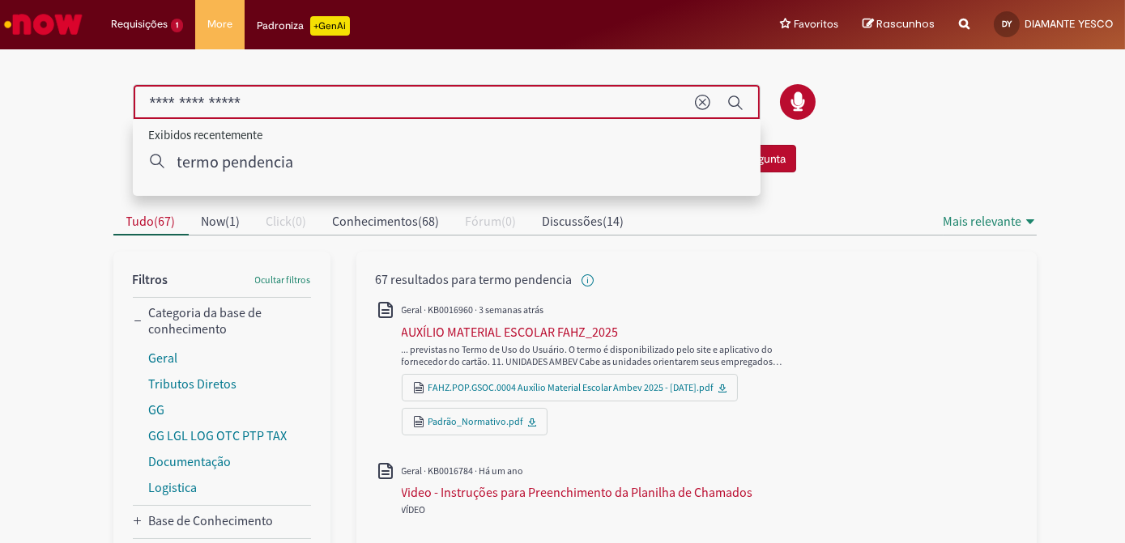
click at [754, 296] on div "... previstas no Termo de Uso do Usuário. O termo é disponibilizado pelo site e…" at bounding box center [600, 368] width 449 height 160
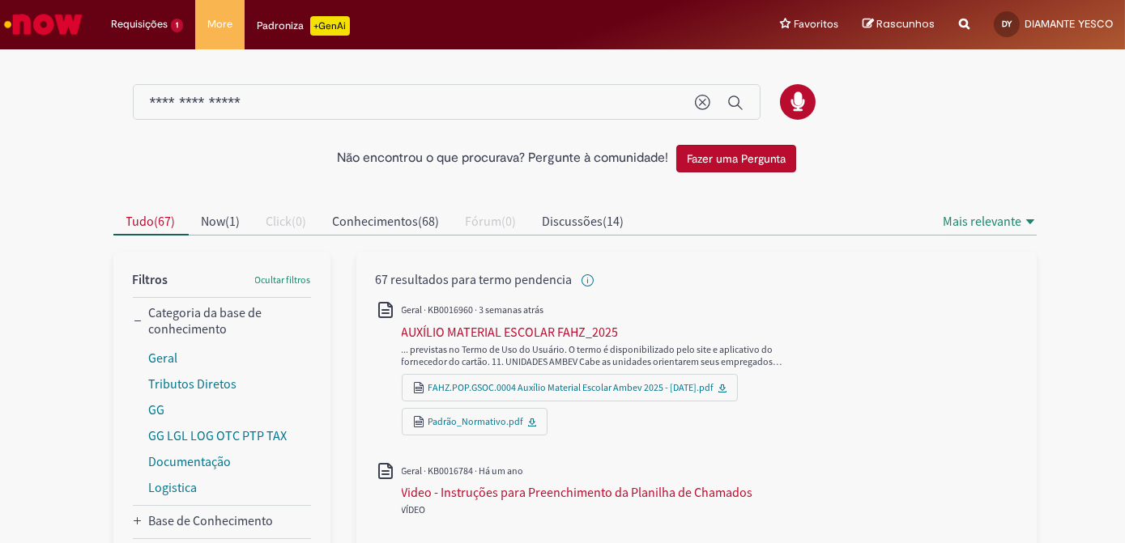
click at [261, 102] on input "**********" at bounding box center [414, 103] width 529 height 19
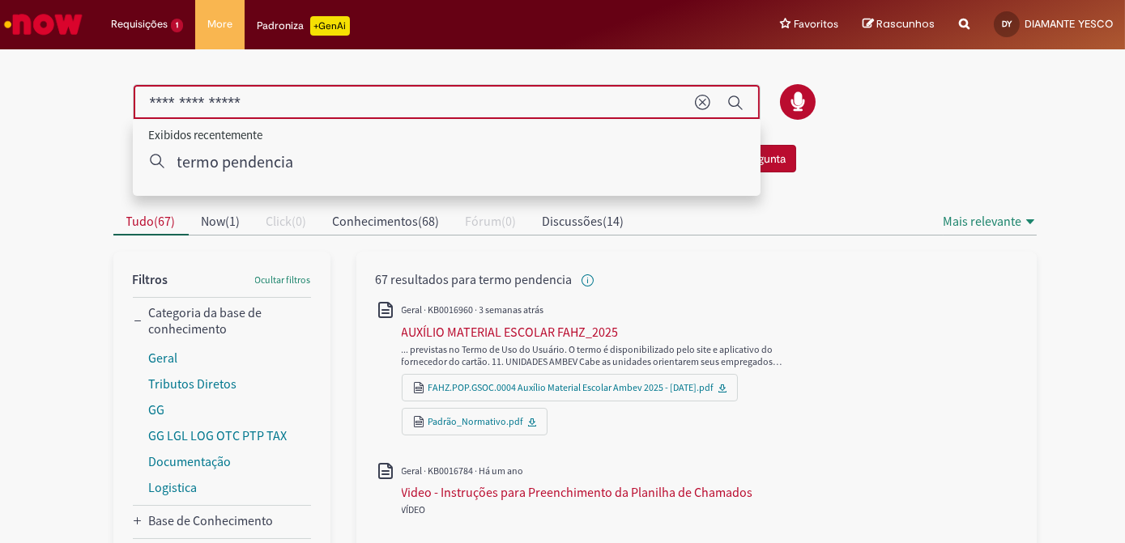
drag, startPoint x: 292, startPoint y: 102, endPoint x: -3, endPoint y: 107, distance: 295.6
click at [0, 107] on html "**********" at bounding box center [562, 271] width 1125 height 543
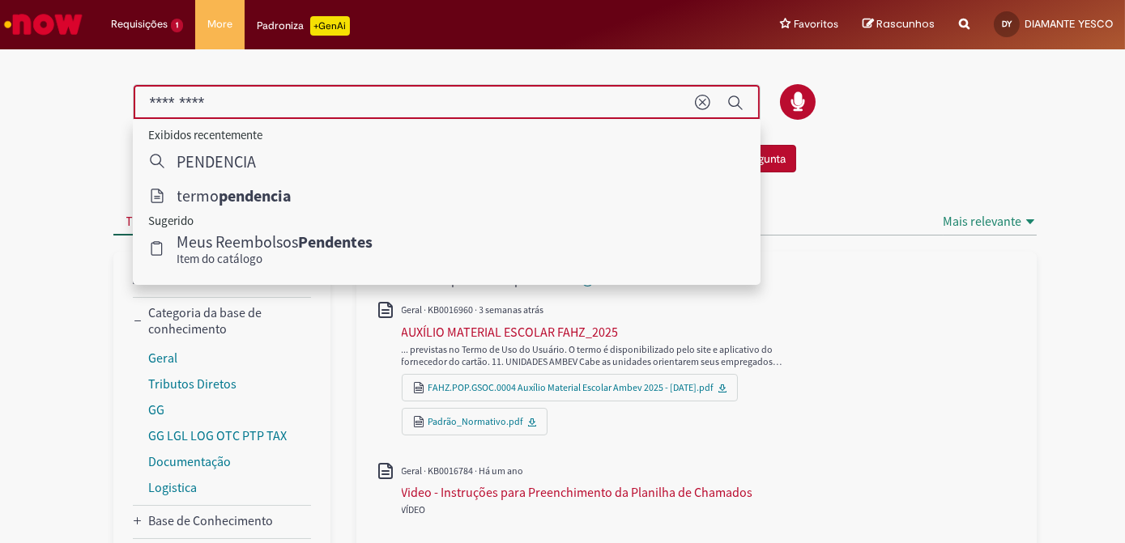
type input "*********"
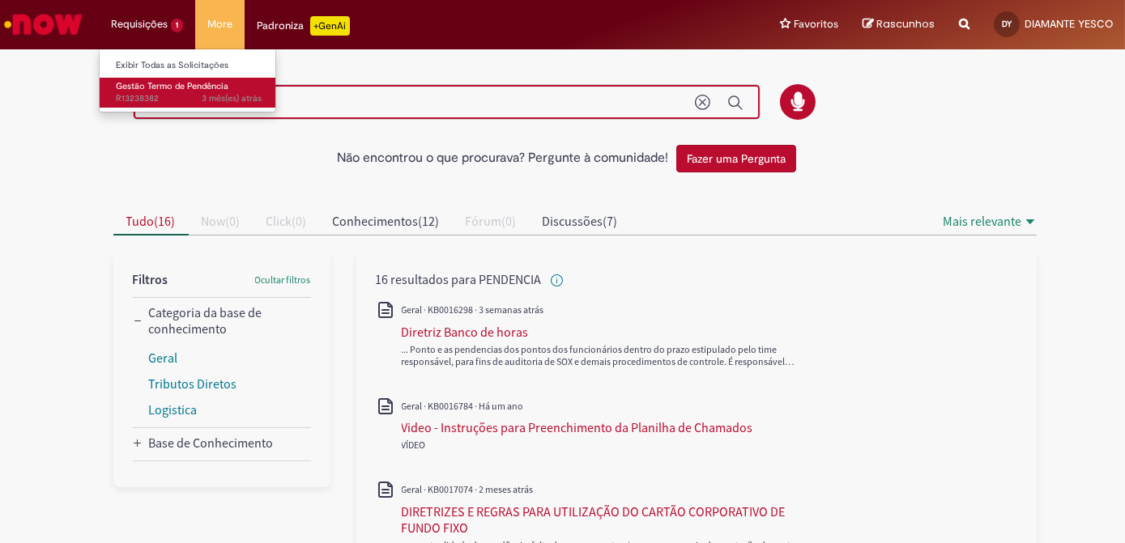
click at [142, 96] on span "3 mês(es) atrás 3 meses atrás R13238382" at bounding box center [189, 98] width 146 height 13
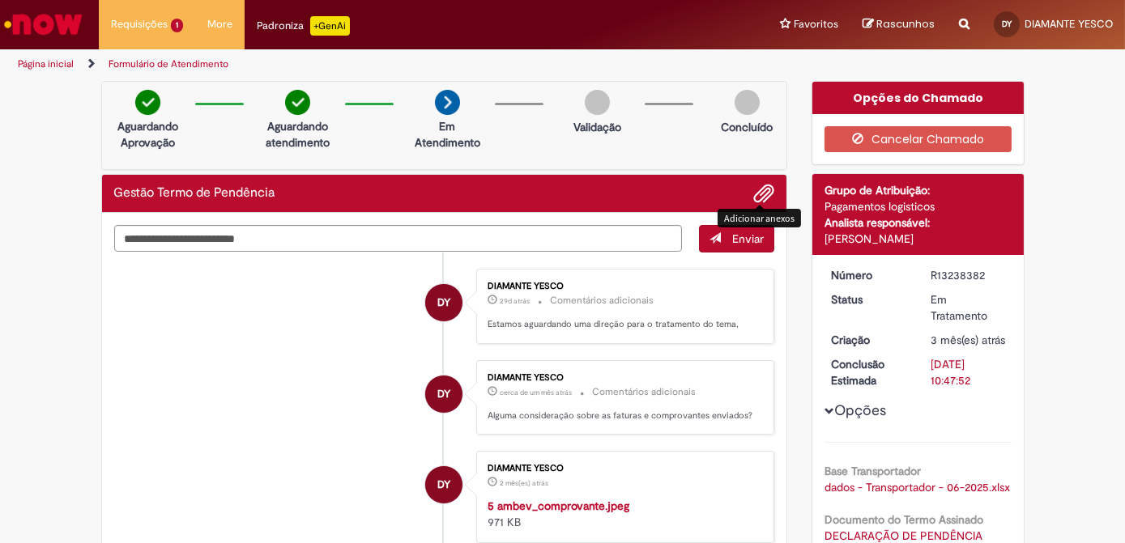
click at [758, 194] on span "Adicionar anexos" at bounding box center [763, 194] width 19 height 19
click at [26, 23] on img "Ir para a Homepage" at bounding box center [43, 24] width 83 height 32
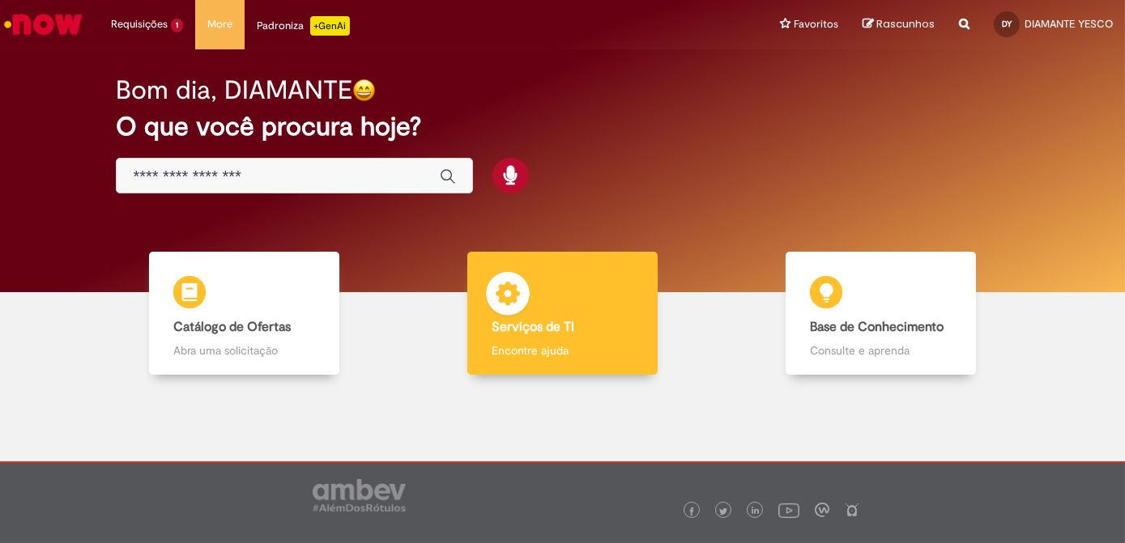
click at [558, 339] on div "Serviços de TI Serviços de TI Encontre ajuda" at bounding box center [562, 314] width 190 height 124
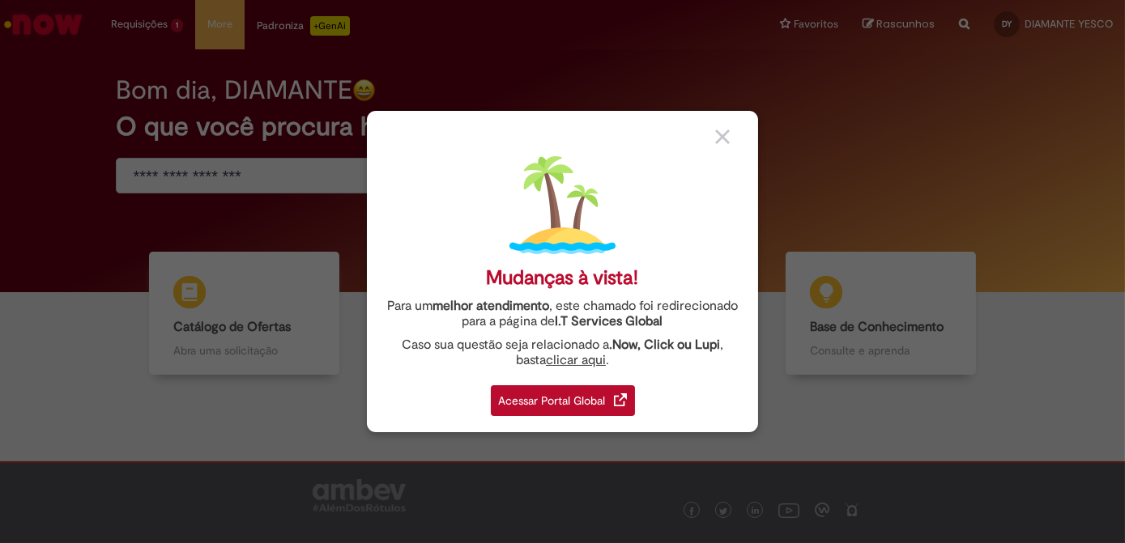
click at [596, 405] on div "Acessar Portal Global" at bounding box center [563, 400] width 144 height 31
